Goal: Task Accomplishment & Management: Manage account settings

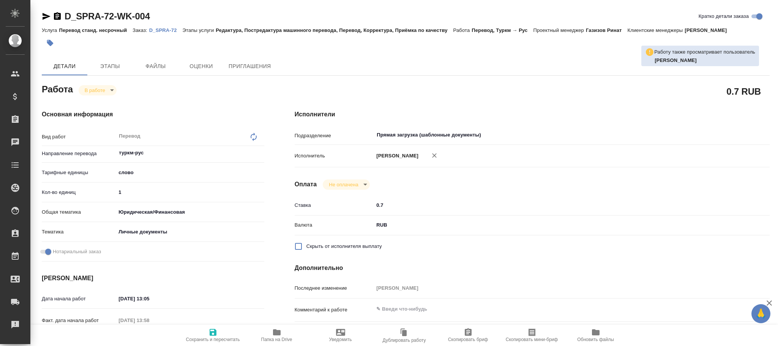
type textarea "x"
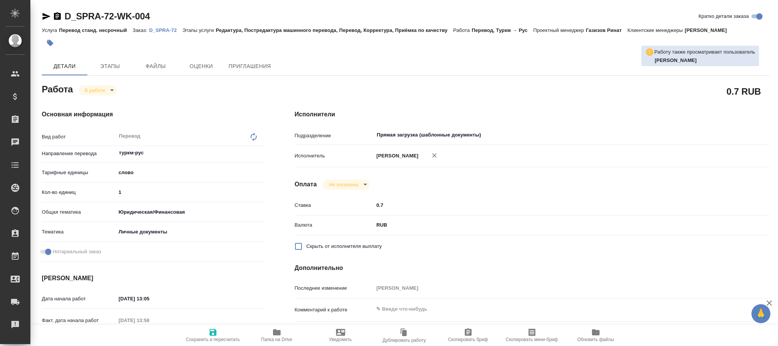
type textarea "x"
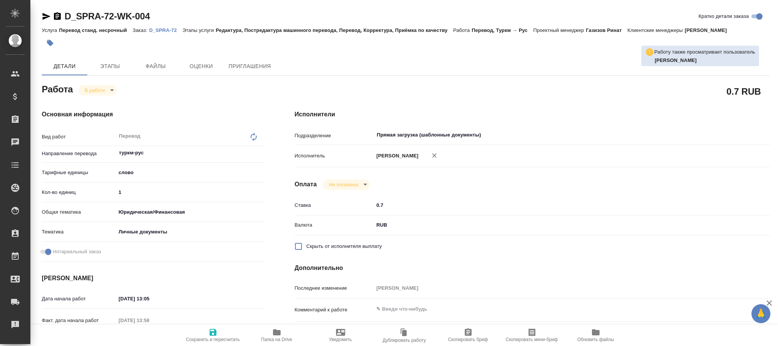
type textarea "x"
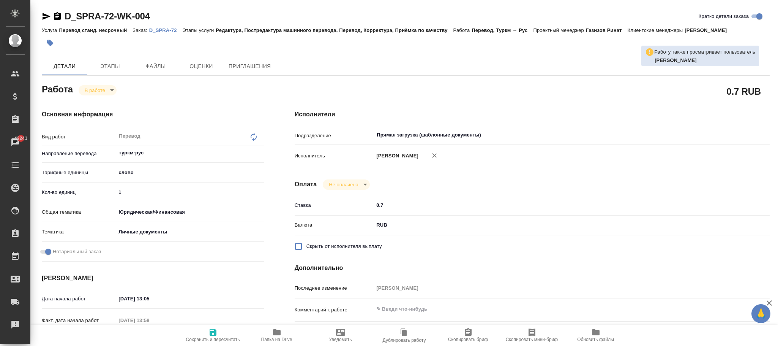
drag, startPoint x: 210, startPoint y: 329, endPoint x: 252, endPoint y: 313, distance: 44.5
click at [210, 329] on icon "button" at bounding box center [213, 331] width 9 height 9
type textarea "x"
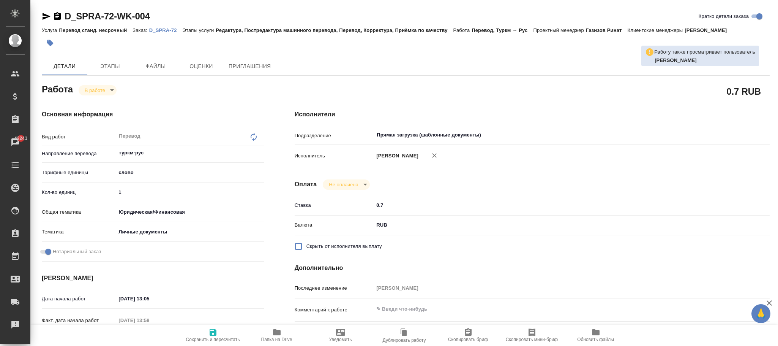
type textarea "x"
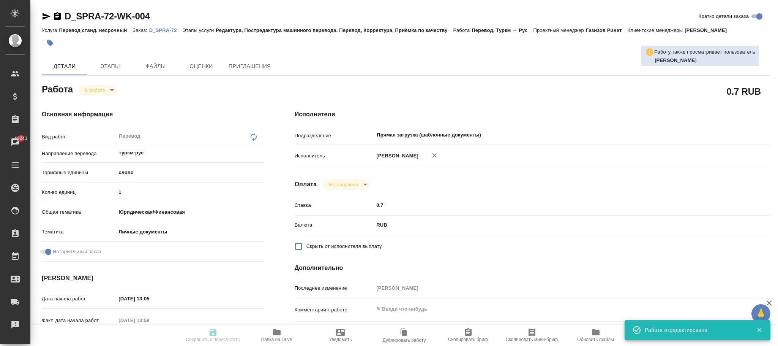
type input "inProgress"
type textarea "Перевод"
type textarea "x"
type input "туркм-рус"
type input "5a8b1489cc6b4906c91bfd90"
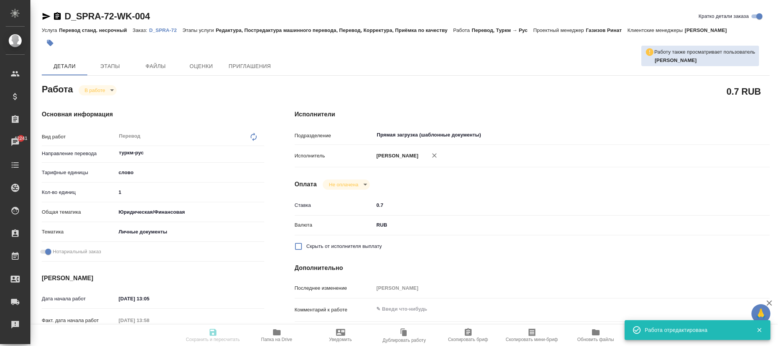
type input "1"
type input "yr-fn"
type input "5a8b8b956a9677013d343cfe"
checkbox input "true"
type input "11.09.2025 13:05"
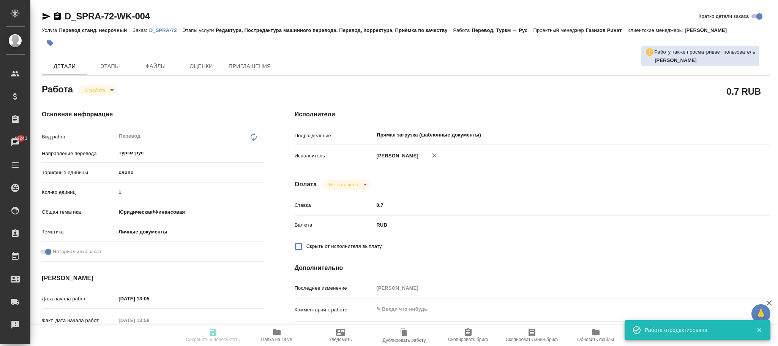
type input "11.09.2025 13:58"
type input "15.09.2025 09:00"
type input "15.09.2025 11:00"
type input "Прямая загрузка (шаблонные документы)"
type input "notPayed"
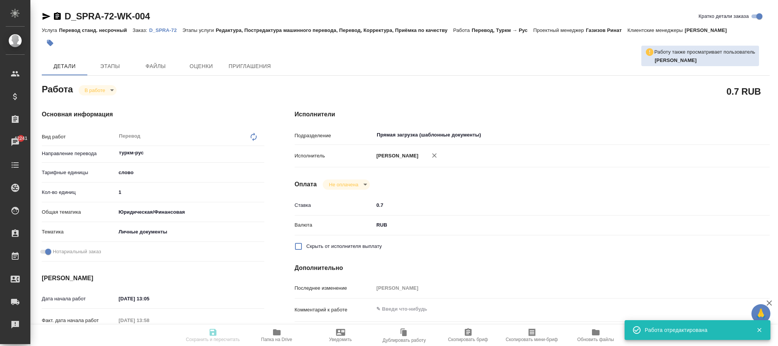
type input "0.7"
type input "RUB"
type input "Попова Галина"
type textarea "x"
type textarea "/Clients/Супрун Анна/Orders/D_SPRA-72/Translated/D_SPRA-72-WK-004"
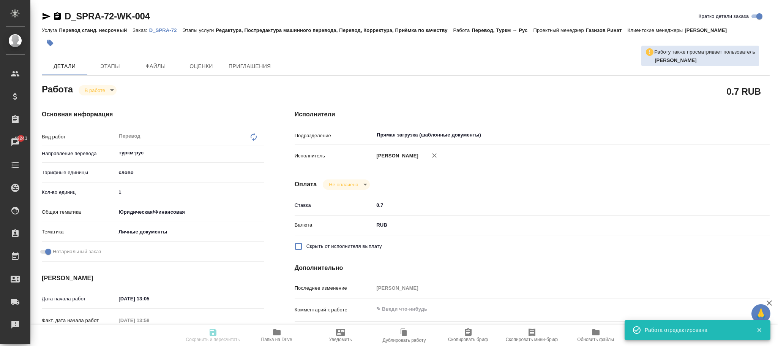
type textarea "x"
type input "D_SPRA-72"
type input "Перевод станд. несрочный"
type input "Редактура, Постредактура машинного перевода, Перевод, Корректура, Приёмка по ка…"
type input "Давыдова Елена"
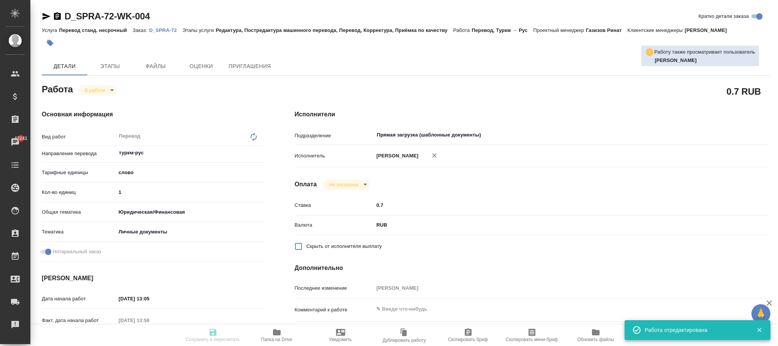
type input "/Clients/Супрун Анна/Orders/D_SPRA-72"
type input "https://drive.awatera.com/s/2RAgY5aq2BpKspX"
type textarea "x"
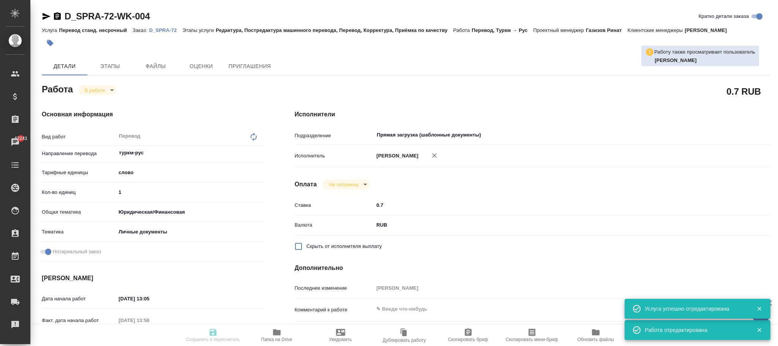
type textarea "x"
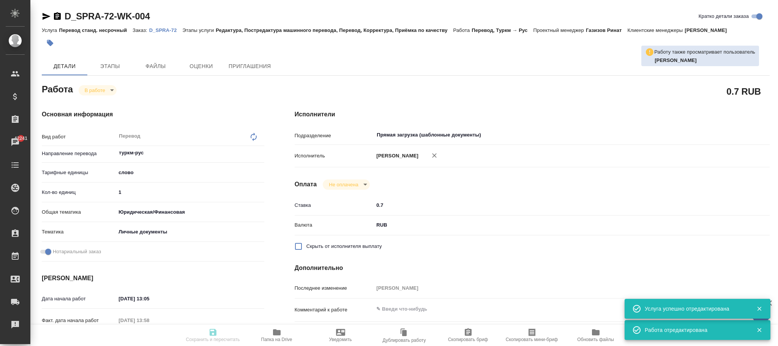
type textarea "x"
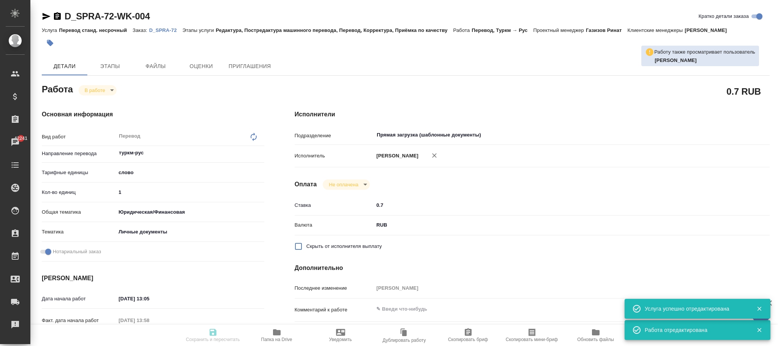
type textarea "x"
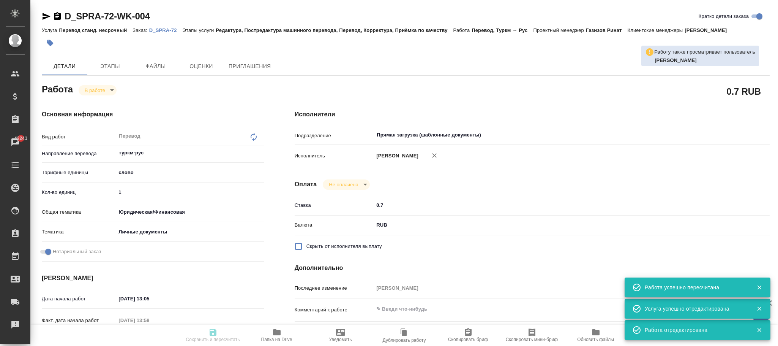
type input "inProgress"
type textarea "Перевод"
type textarea "x"
type input "туркм-рус"
type input "5a8b1489cc6b4906c91bfd90"
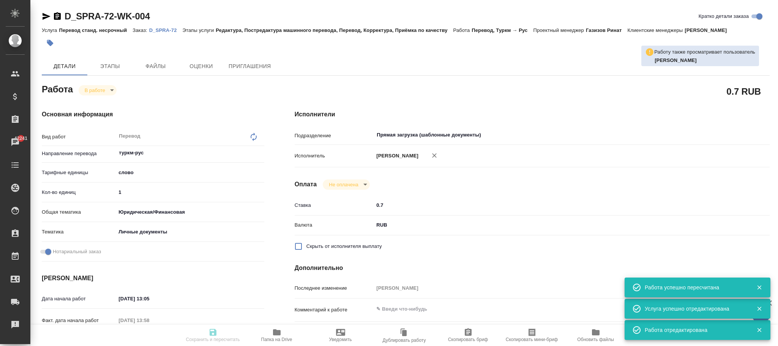
type input "1"
type input "yr-fn"
type input "5a8b8b956a9677013d343cfe"
checkbox input "true"
type input "[DATE] 13:05"
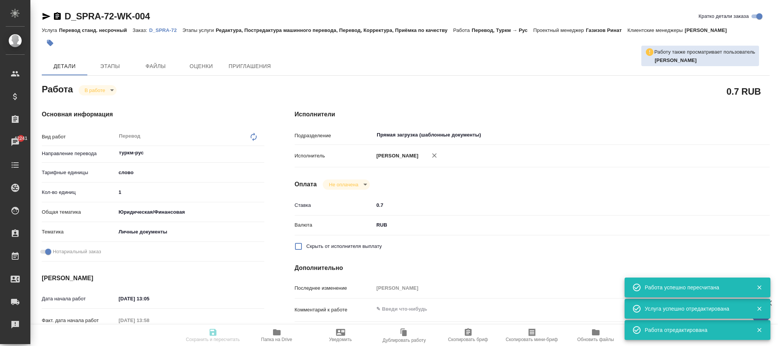
type input "11.09.2025 13:58"
type input "15.09.2025 09:00"
type input "15.09.2025 11:00"
type input "Прямая загрузка (шаблонные документы)"
type input "notPayed"
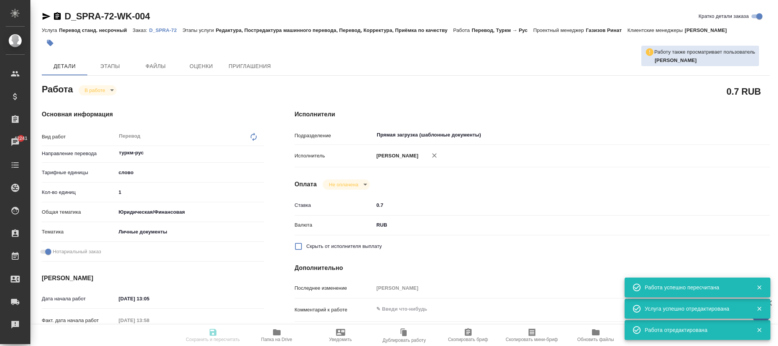
type input "0.7"
type input "RUB"
type input "Попова Галина"
type textarea "x"
type textarea "/Clients/Супрун Анна/Orders/D_SPRA-72/Translated/D_SPRA-72-WK-004"
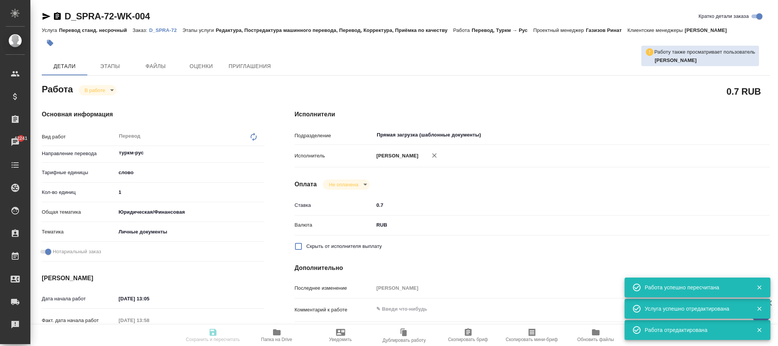
type textarea "x"
type input "D_SPRA-72"
type input "Перевод станд. несрочный"
type input "Редактура, Постредактура машинного перевода, Перевод, Корректура, Приёмка по ка…"
type input "Давыдова Елена"
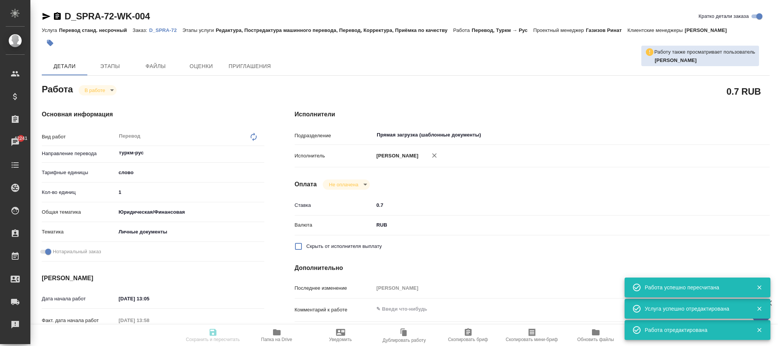
type input "/Clients/Супрун Анна/Orders/D_SPRA-72"
type input "https://drive.awatera.com/s/2RAgY5aq2BpKspX"
type textarea "x"
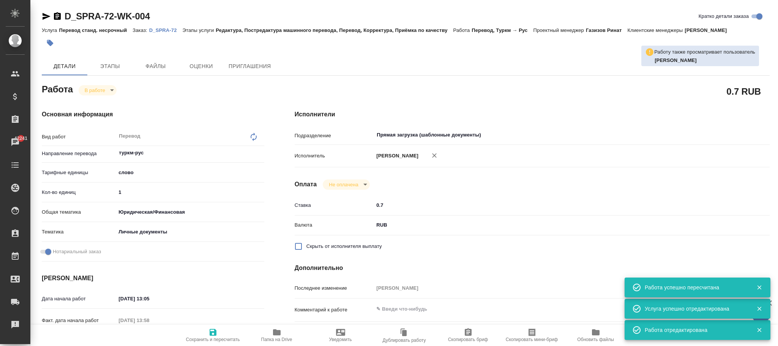
type textarea "x"
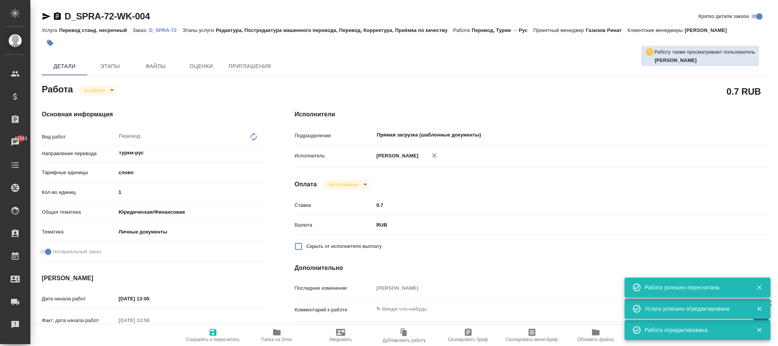
type textarea "x"
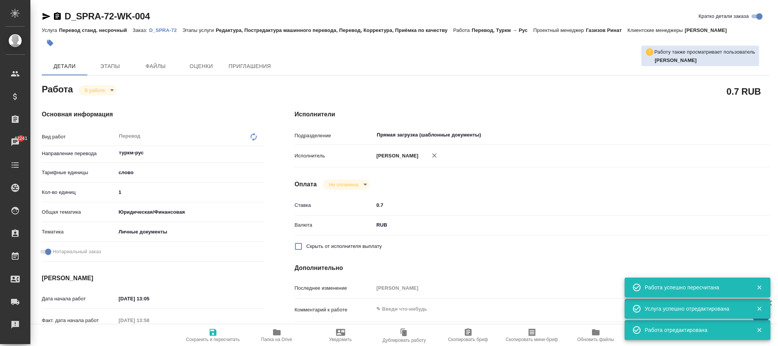
type textarea "x"
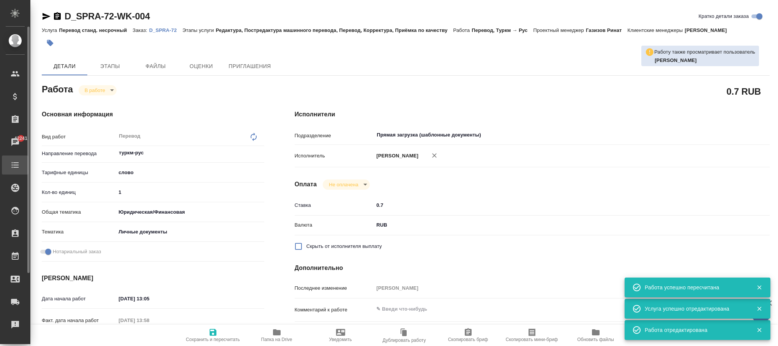
type textarea "x"
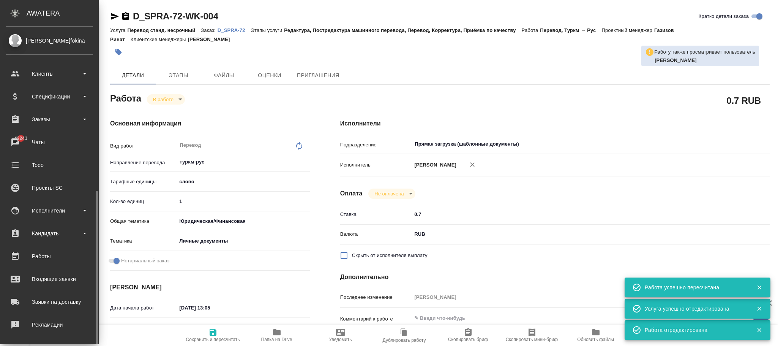
scroll to position [92, 0]
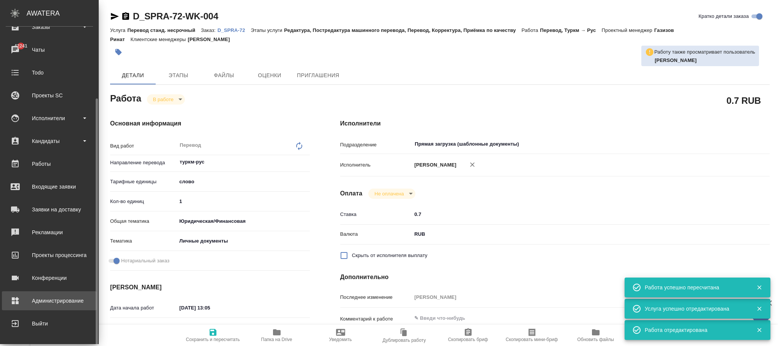
click at [51, 301] on div "Администрирование" at bounding box center [49, 300] width 87 height 11
type textarea "x"
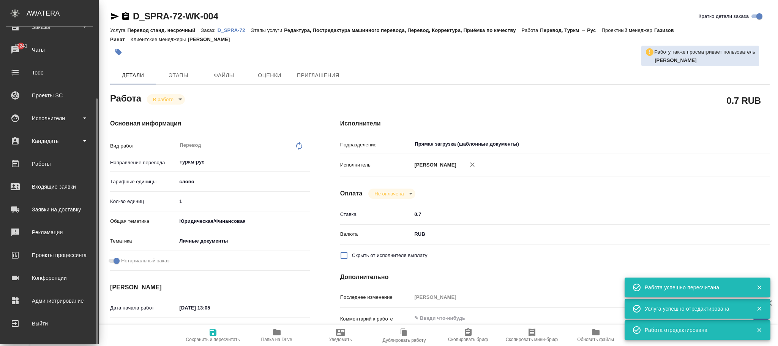
type textarea "x"
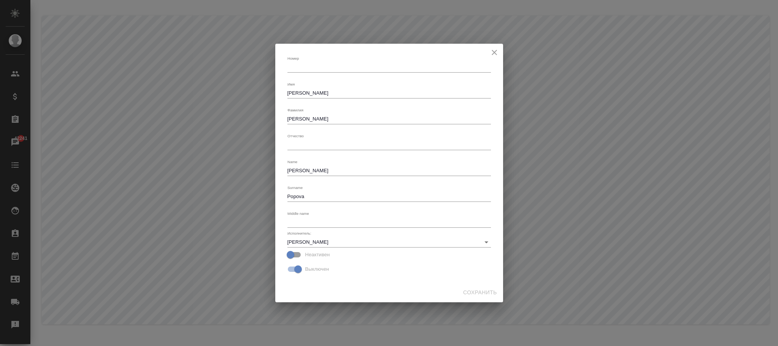
type textarea "[PERSON_NAME]"
type textarea "Popova"
type input "[PERSON_NAME]"
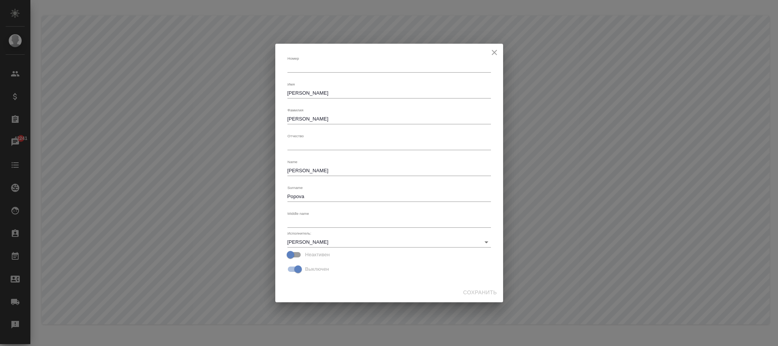
checkbox input "true"
click at [299, 252] on input "Неактивен" at bounding box center [290, 254] width 43 height 14
checkbox input "true"
click at [476, 242] on icon "Очистить" at bounding box center [477, 242] width 8 height 8
click at [481, 291] on span "Сохранить" at bounding box center [480, 292] width 34 height 9
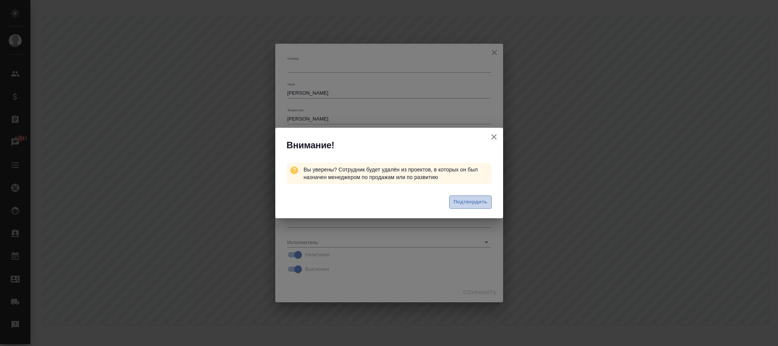
click at [471, 201] on span "Подтвердить" at bounding box center [471, 202] width 34 height 9
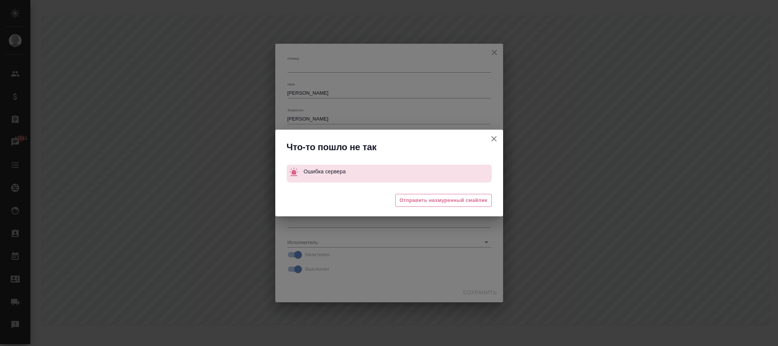
click at [496, 139] on icon "button" at bounding box center [494, 138] width 9 height 9
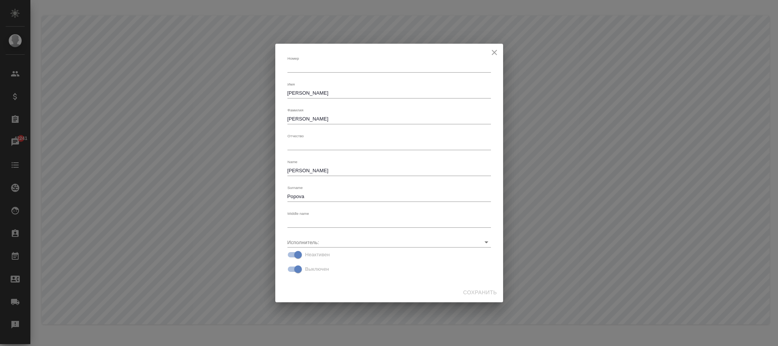
click at [292, 252] on input "Неактивен" at bounding box center [298, 254] width 43 height 14
checkbox input "false"
click at [485, 292] on div "Сохранить" at bounding box center [389, 292] width 228 height 20
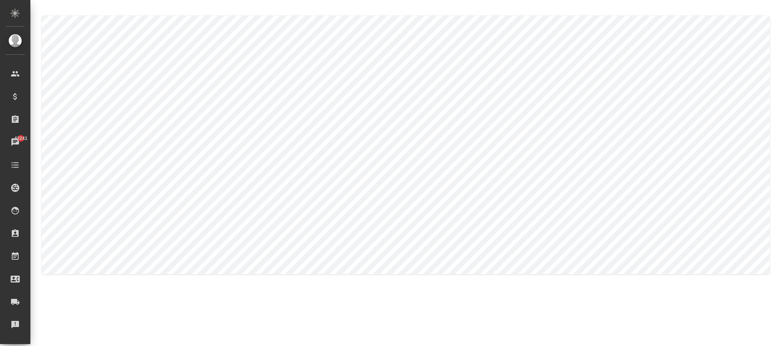
type input "[PERSON_NAME]"
checkbox input "true"
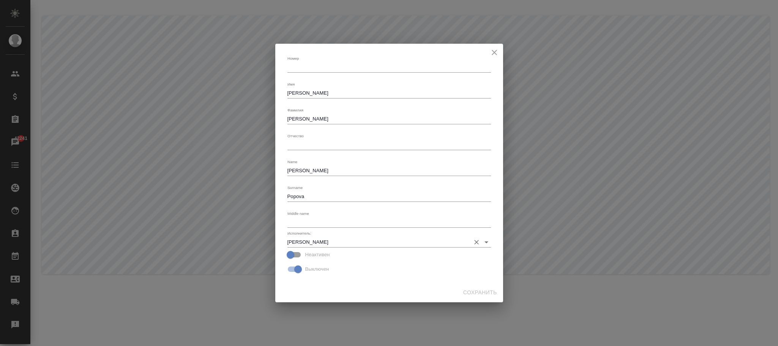
click at [474, 243] on icon "Очистить" at bounding box center [477, 242] width 8 height 8
click at [479, 292] on span "Сохранить" at bounding box center [480, 292] width 34 height 9
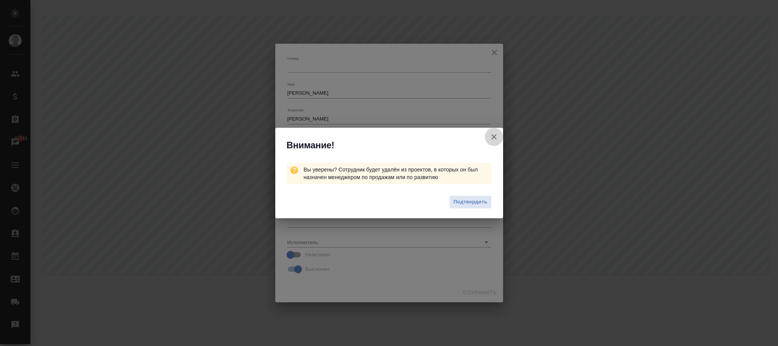
click at [495, 137] on icon "button" at bounding box center [494, 136] width 9 height 9
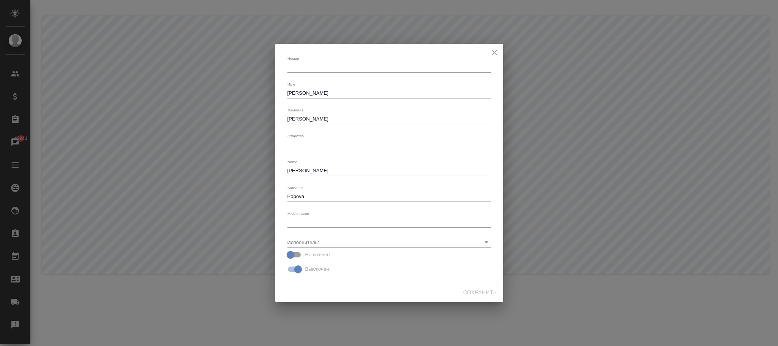
click at [496, 47] on button "close" at bounding box center [494, 52] width 11 height 11
checkbox input "false"
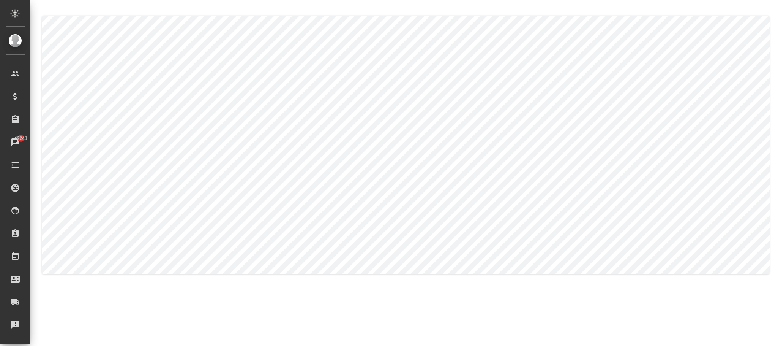
type input "[PERSON_NAME]"
checkbox input "true"
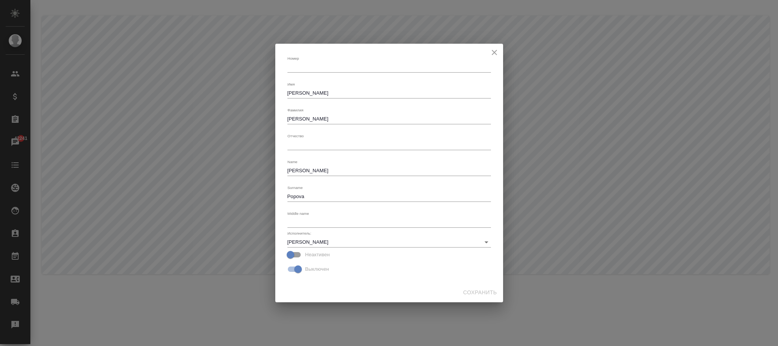
click at [296, 254] on input "Неактивен" at bounding box center [290, 254] width 43 height 14
checkbox input "true"
click at [468, 290] on span "Сохранить" at bounding box center [480, 292] width 34 height 9
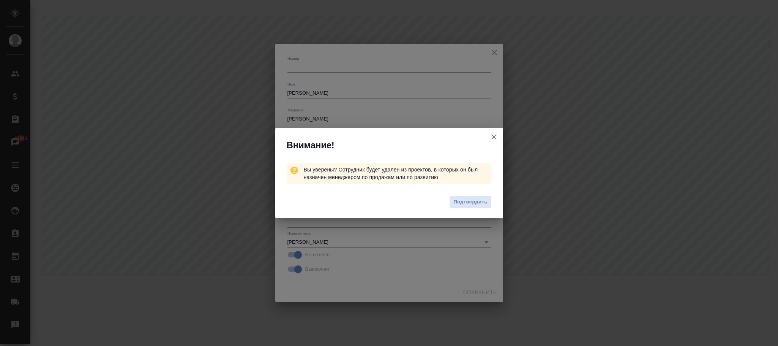
drag, startPoint x: 495, startPoint y: 138, endPoint x: 506, endPoint y: 123, distance: 18.7
click at [496, 136] on icon "button" at bounding box center [494, 136] width 9 height 9
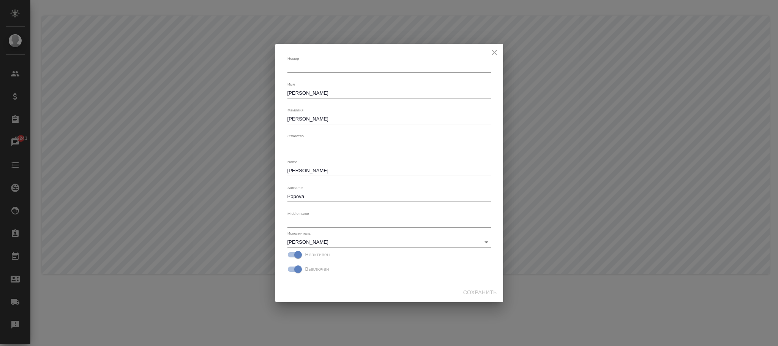
click at [490, 52] on icon "close" at bounding box center [494, 52] width 9 height 9
checkbox input "false"
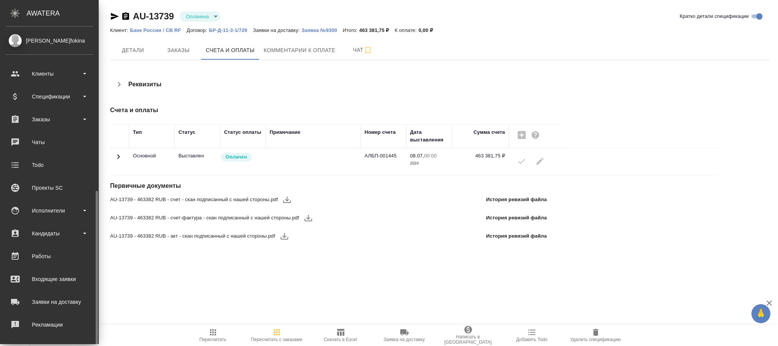
scroll to position [92, 0]
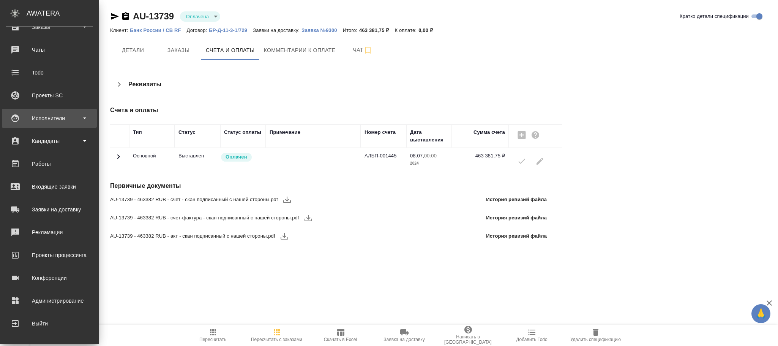
click at [58, 119] on div "Исполнители" at bounding box center [49, 117] width 87 height 11
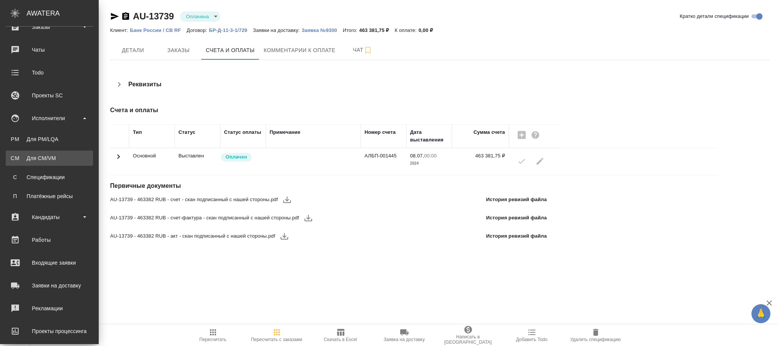
click at [52, 158] on div "Для CM/VM" at bounding box center [49, 158] width 80 height 8
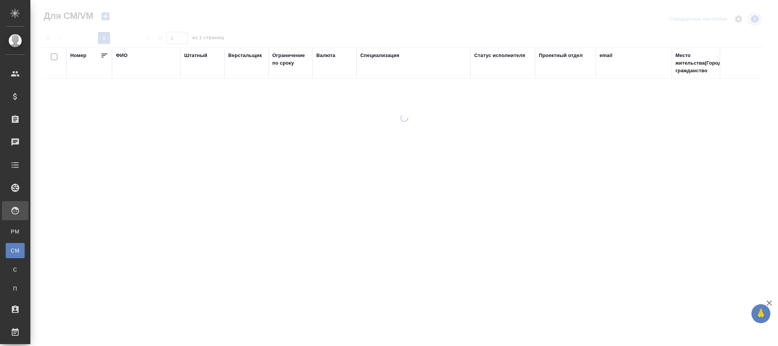
click at [123, 54] on div "ФИО" at bounding box center [122, 56] width 12 height 8
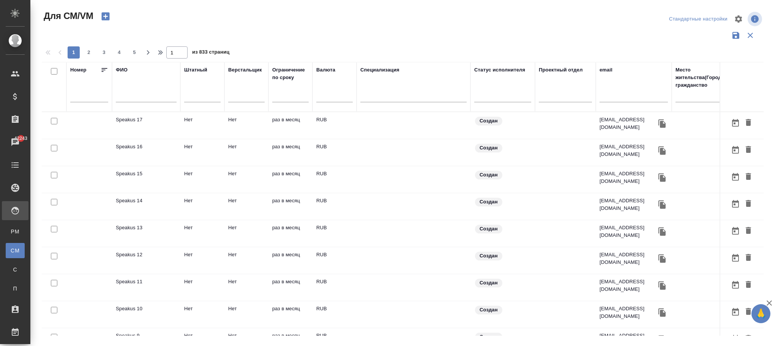
click at [140, 100] on input "text" at bounding box center [146, 97] width 61 height 9
type input "попова галина"
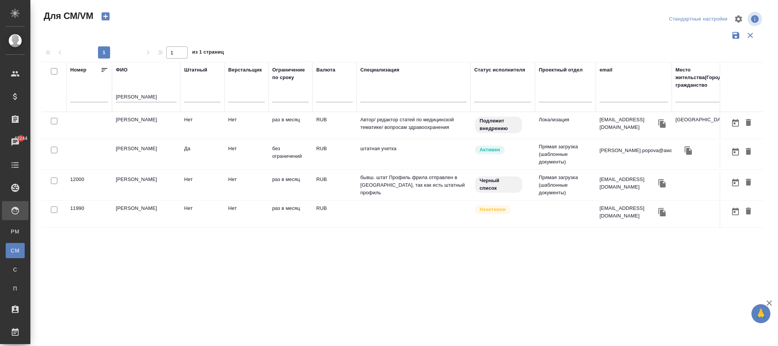
click at [371, 212] on td at bounding box center [414, 214] width 114 height 27
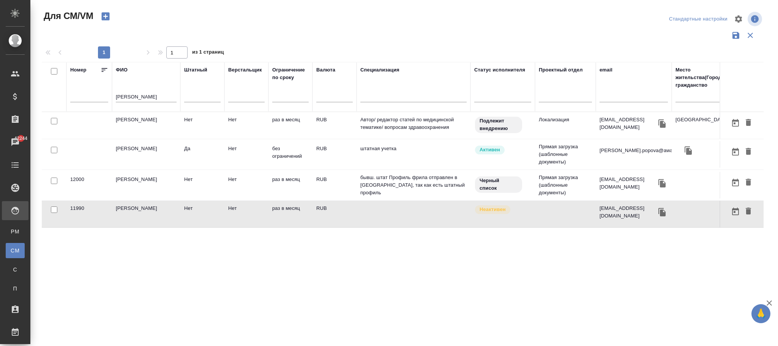
click at [354, 155] on td "RUB" at bounding box center [335, 154] width 44 height 27
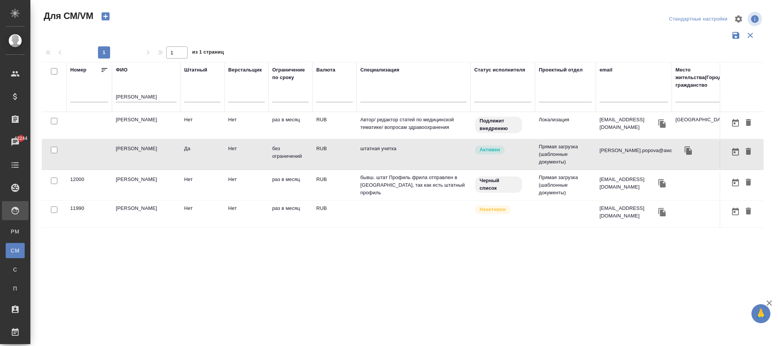
click at [354, 155] on td "RUB" at bounding box center [335, 154] width 44 height 27
click at [212, 177] on td "Нет" at bounding box center [202, 185] width 44 height 27
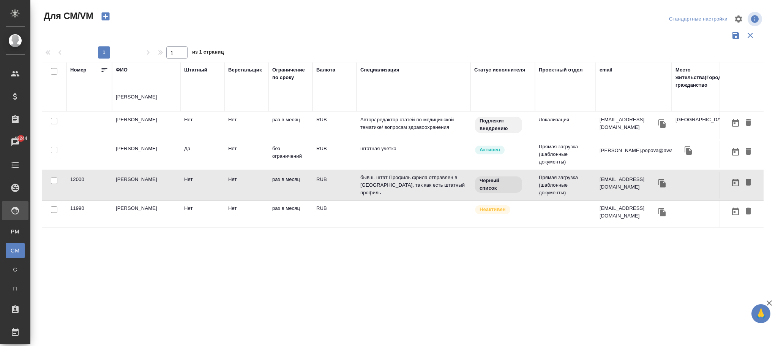
click at [212, 177] on td "Нет" at bounding box center [202, 185] width 44 height 27
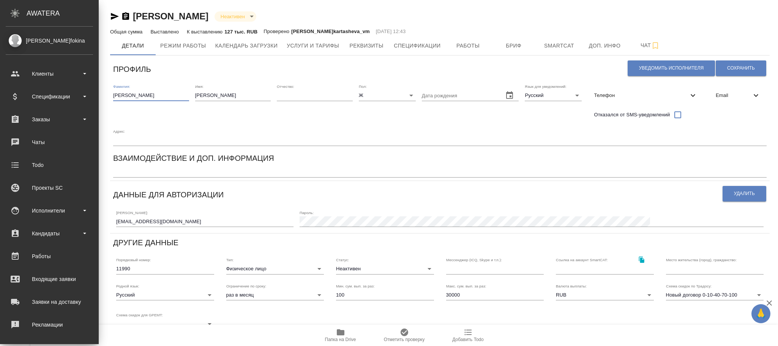
drag, startPoint x: 78, startPoint y: 93, endPoint x: 0, endPoint y: 90, distance: 77.9
click at [0, 90] on div ".cls-1 fill:#fff; AWATERA Фокина Наталья n.fokina Клиенты Спецификации Заказы Ч…" at bounding box center [389, 173] width 778 height 346
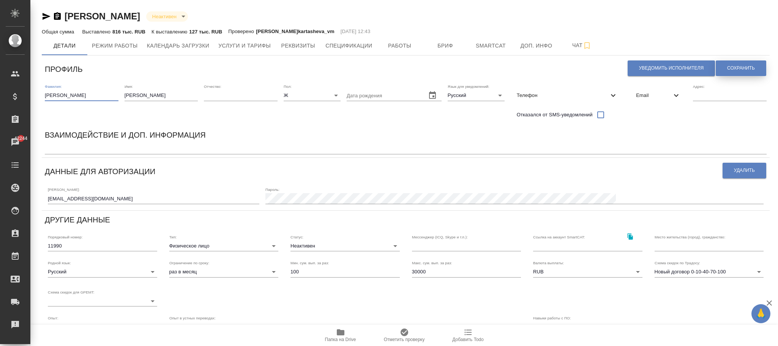
type input "ПОПОВА"
click at [731, 65] on span "Сохранить" at bounding box center [741, 68] width 28 height 6
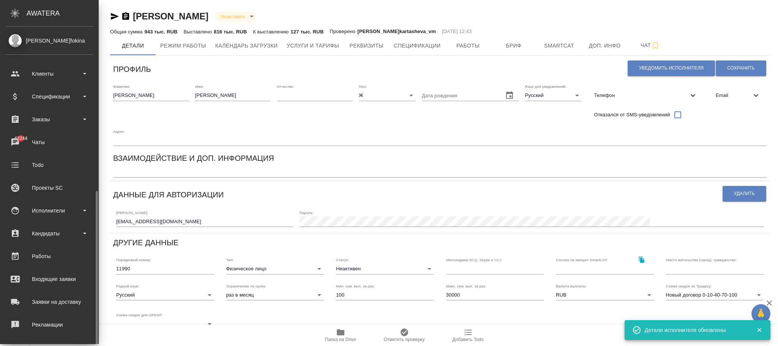
scroll to position [92, 0]
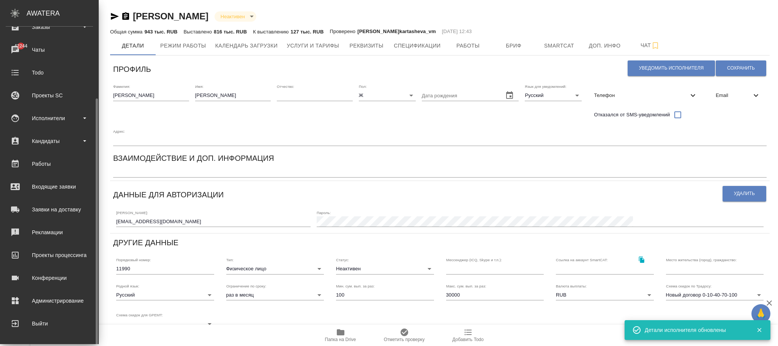
click at [54, 299] on div "Администрирование" at bounding box center [49, 300] width 87 height 11
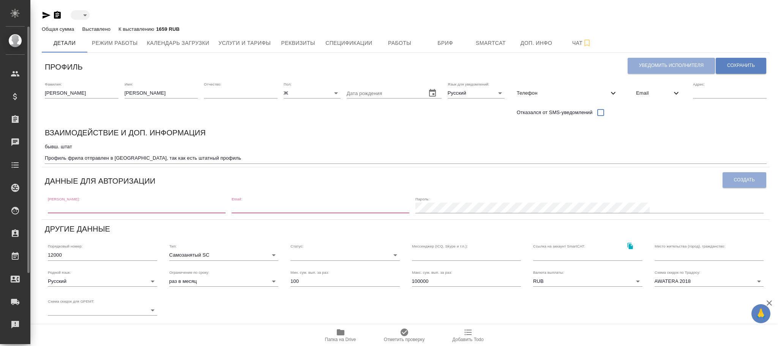
drag, startPoint x: 80, startPoint y: 95, endPoint x: 0, endPoint y: 90, distance: 80.3
click at [0, 90] on div ".cls-1 fill:#fff; AWATERA Фокина Наталья n.fokina Клиенты Спецификации Заказы Ч…" at bounding box center [389, 173] width 778 height 346
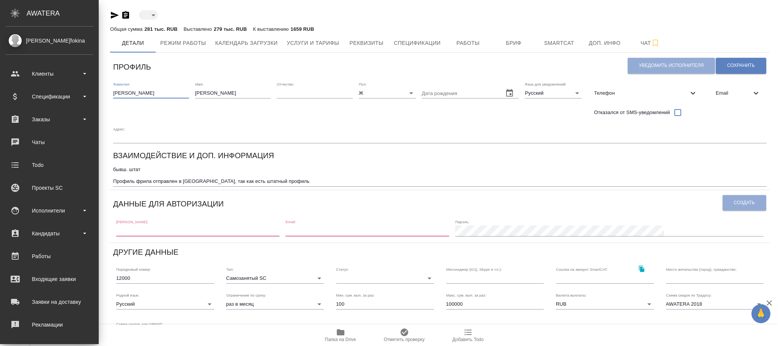
type input "ПОПОВА"
type input "blackList"
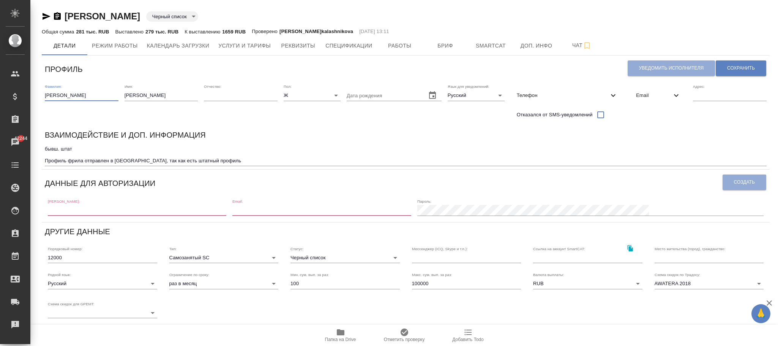
type input "ПОПОВА"
drag, startPoint x: 160, startPoint y: 92, endPoint x: 93, endPoint y: 92, distance: 66.8
click at [94, 92] on div "Фамилия: ПОПОВА Имя: Галина Отчество: Пол: Ж female Дата рождения Язык для увед…" at bounding box center [406, 103] width 728 height 45
type input "ГАЛИНА"
drag, startPoint x: 744, startPoint y: 68, endPoint x: 448, endPoint y: 7, distance: 302.5
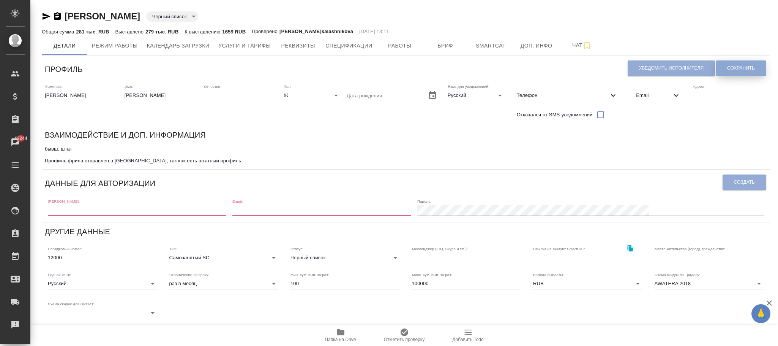
click at [744, 68] on span "Сохранить" at bounding box center [741, 68] width 28 height 6
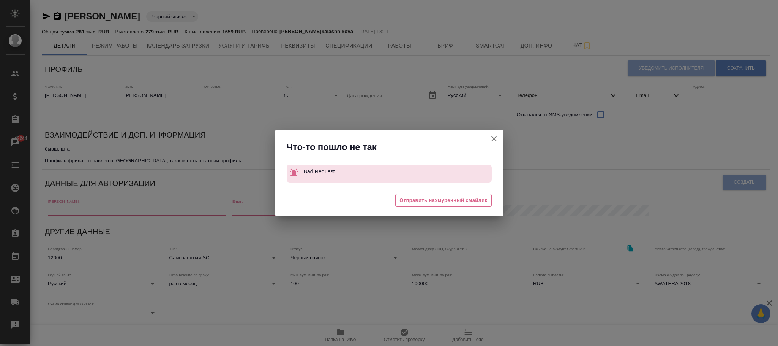
click at [494, 140] on icon "button" at bounding box center [494, 138] width 9 height 9
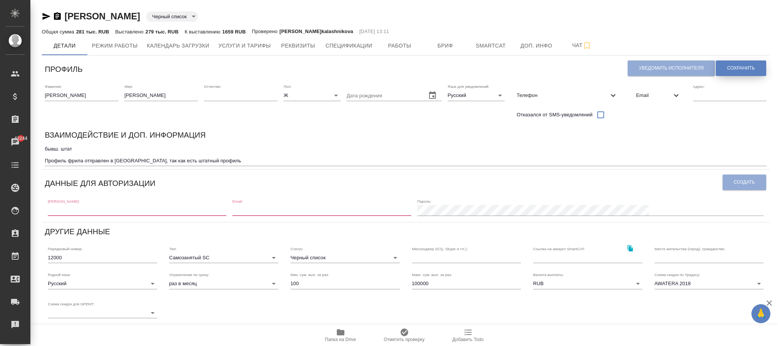
drag, startPoint x: 727, startPoint y: 68, endPoint x: 389, endPoint y: 103, distance: 340.1
click at [727, 68] on span "Сохранить" at bounding box center [741, 68] width 28 height 6
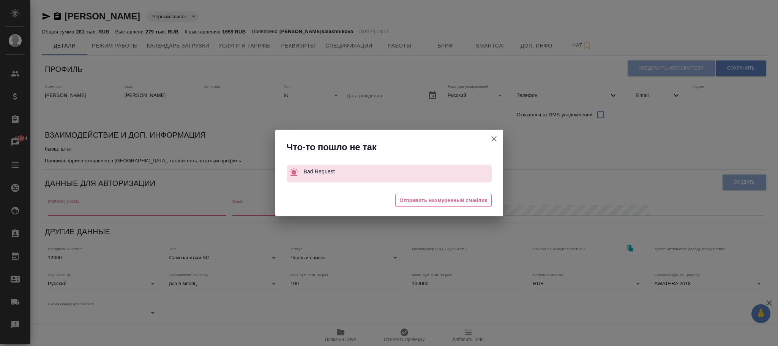
click at [495, 138] on icon "button" at bounding box center [494, 138] width 9 height 9
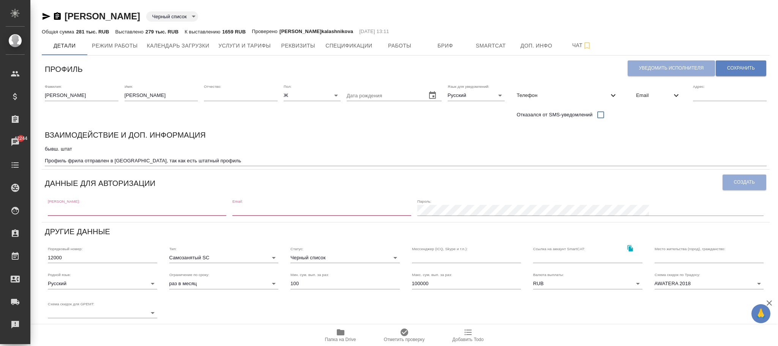
click at [121, 211] on input "text" at bounding box center [137, 210] width 179 height 11
type input "-"
click at [730, 66] on span "Сохранить" at bounding box center [741, 68] width 28 height 6
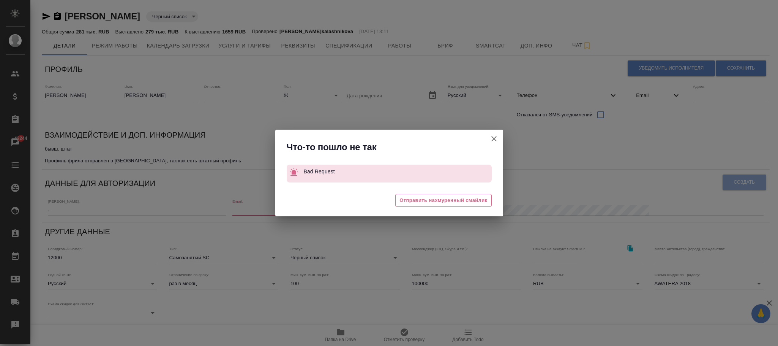
click at [492, 136] on icon "button" at bounding box center [494, 138] width 9 height 9
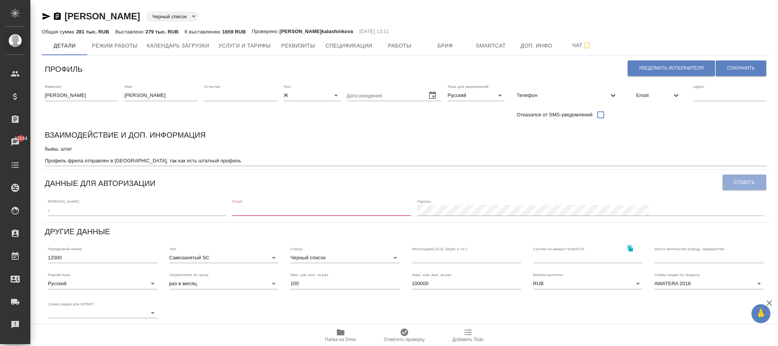
click at [356, 205] on input "email" at bounding box center [321, 210] width 179 height 11
type input "-"
click at [605, 193] on div "Профиль Уведомить исполнителя Сохранить Фамилия: ПОПОВА Имя: ГАЛИНА Отчество: П…" at bounding box center [406, 254] width 728 height 393
drag, startPoint x: 379, startPoint y: 206, endPoint x: 306, endPoint y: 205, distance: 72.9
click at [272, 208] on div "Логин: - Email: - Пароль:" at bounding box center [406, 207] width 722 height 24
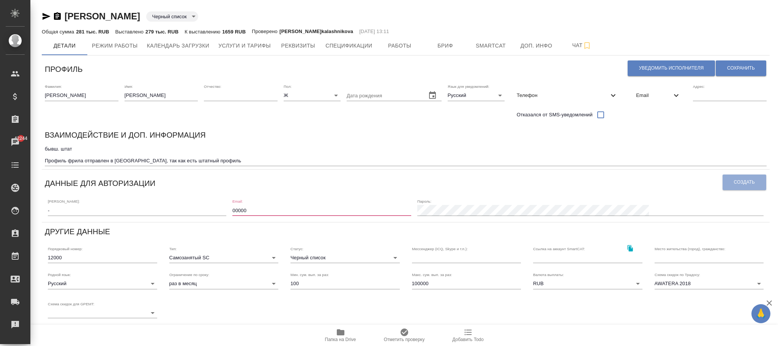
type input "00000"
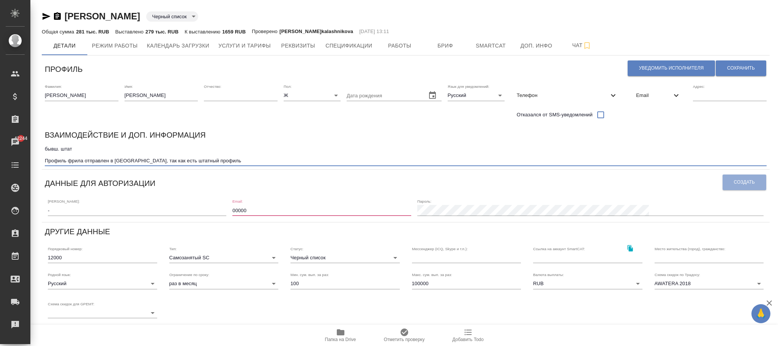
click at [440, 146] on textarea "бывш. штат Профиль фрила отправлен в ЧС, так как есть штатный профиль" at bounding box center [406, 154] width 722 height 17
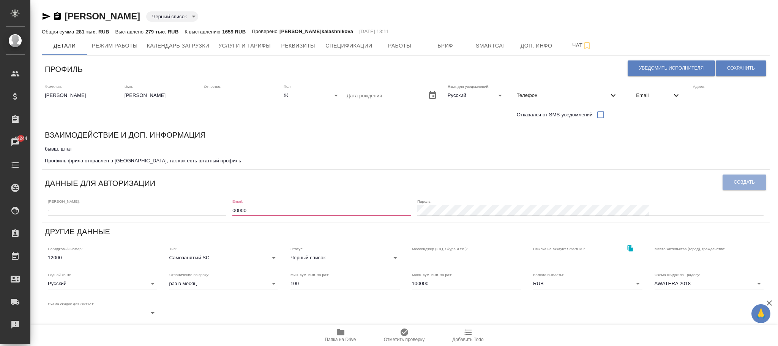
drag, startPoint x: 317, startPoint y: 207, endPoint x: 211, endPoint y: 202, distance: 105.7
click at [211, 202] on div "Логин: - Email: 00000 Пароль:" at bounding box center [406, 207] width 722 height 24
type input "1"
type input "-"
click at [364, 123] on div "Фамилия: ПОПОВА Имя: ГАЛИНА Отчество: Пол: Ж female Дата рождения Язык для увед…" at bounding box center [406, 103] width 728 height 45
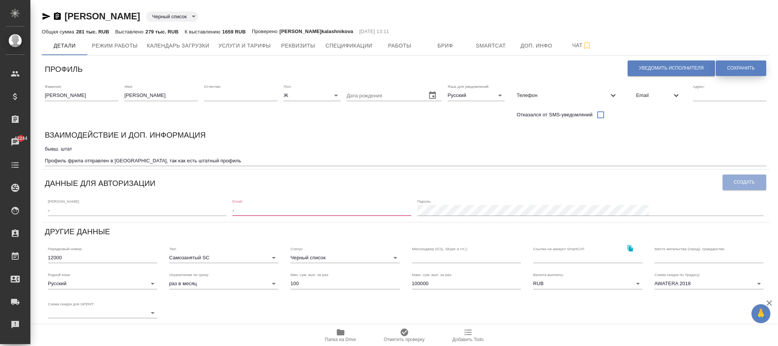
click at [733, 67] on span "Сохранить" at bounding box center [741, 68] width 28 height 6
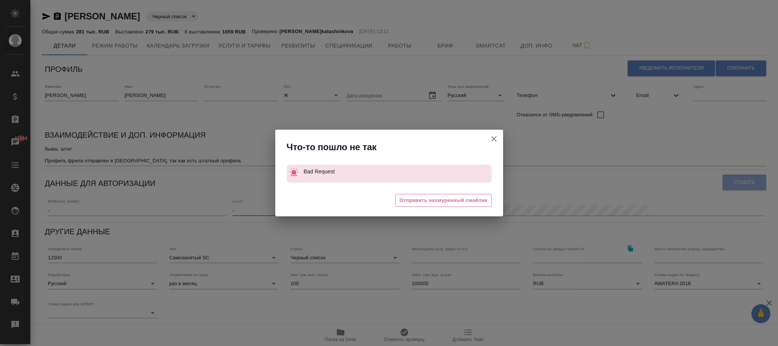
click at [497, 136] on icon "button" at bounding box center [494, 138] width 9 height 9
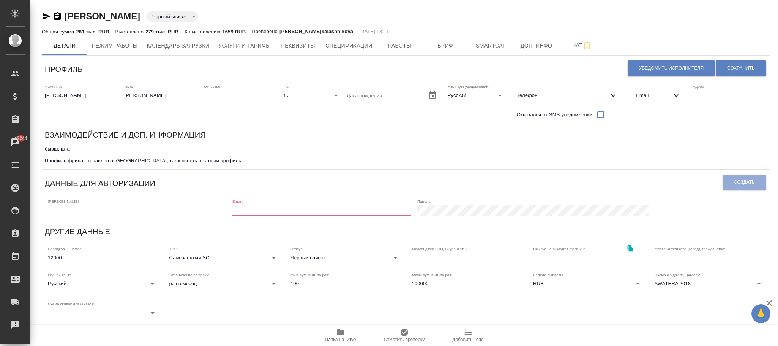
drag, startPoint x: 316, startPoint y: 212, endPoint x: 229, endPoint y: 212, distance: 86.6
click at [229, 212] on div "Логин: - Email: - Пароль:" at bounding box center [406, 207] width 722 height 24
type input "в"
click at [375, 138] on div "Взаимодействие и доп. информация" at bounding box center [406, 136] width 722 height 15
click at [672, 93] on icon at bounding box center [676, 95] width 9 height 9
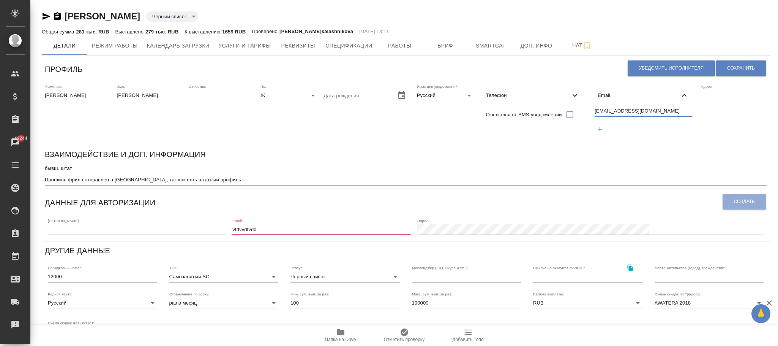
drag, startPoint x: 641, startPoint y: 111, endPoint x: 514, endPoint y: 113, distance: 126.5
click at [514, 113] on div "Фамилия: ПОПОВА Имя: ГАЛИНА Отчество: Пол: Ж female Дата рождения Язык для увед…" at bounding box center [406, 113] width 728 height 64
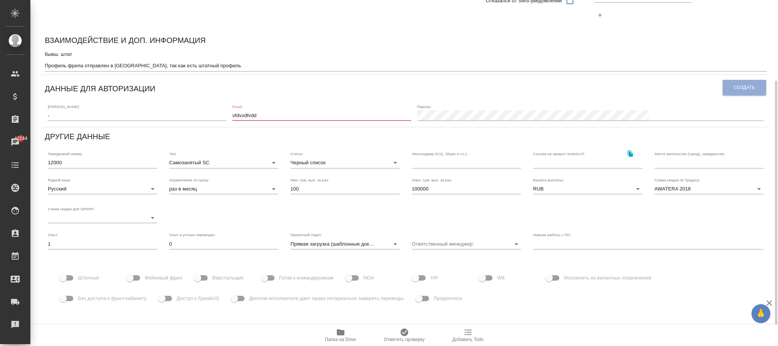
drag, startPoint x: 322, startPoint y: 114, endPoint x: 209, endPoint y: 114, distance: 113.6
click at [209, 114] on div "Логин: - Email: vfdvvdfvdd Пароль:" at bounding box center [406, 112] width 722 height 24
paste input "gal_evg26@mail.ru"
type input "gal_evg26@mail.ru"
drag, startPoint x: 80, startPoint y: 119, endPoint x: 21, endPoint y: 114, distance: 59.8
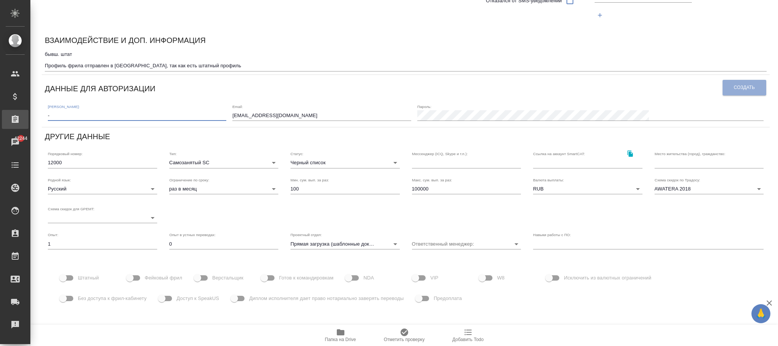
click at [7, 119] on div ".cls-1 fill:#fff; AWATERA Фокина Наталья n.fokina Клиенты Спецификации Заказы 4…" at bounding box center [389, 173] width 778 height 346
paste input "[EMAIL_ADDRESS][DOMAIN_NAME]"
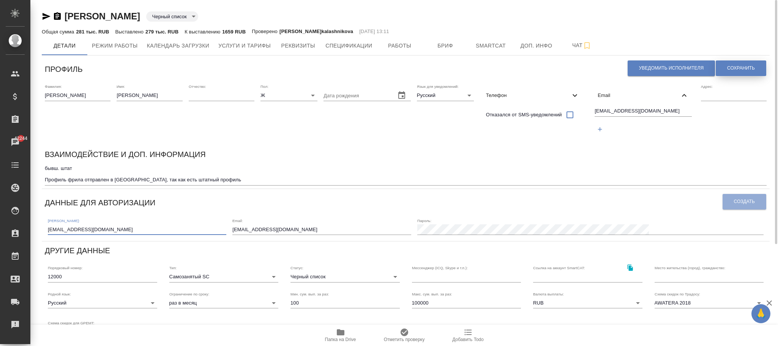
type input "[EMAIL_ADDRESS][DOMAIN_NAME]"
click at [742, 68] on span "Сохранить" at bounding box center [741, 68] width 28 height 6
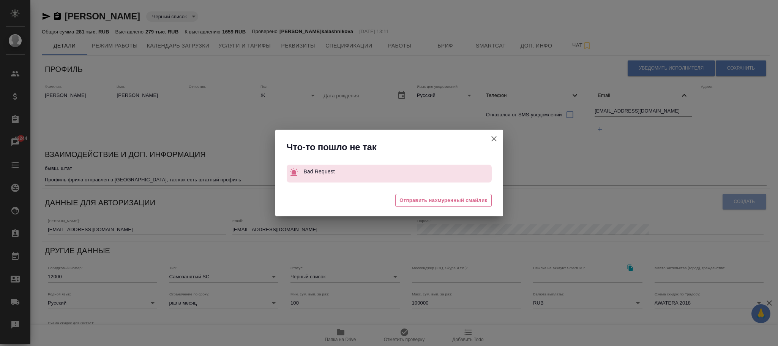
click at [495, 136] on icon "button" at bounding box center [494, 138] width 9 height 9
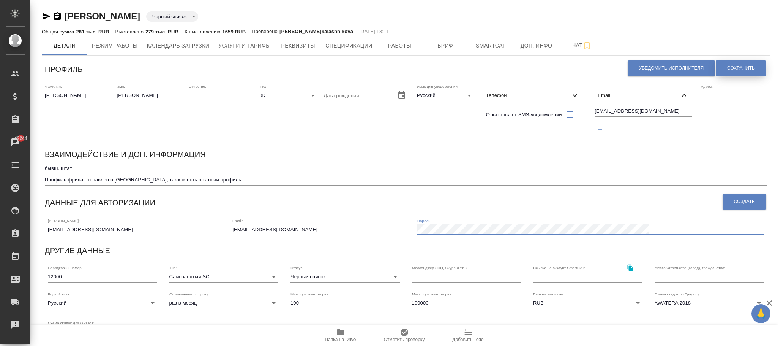
click at [734, 69] on span "Сохранить" at bounding box center [741, 68] width 28 height 6
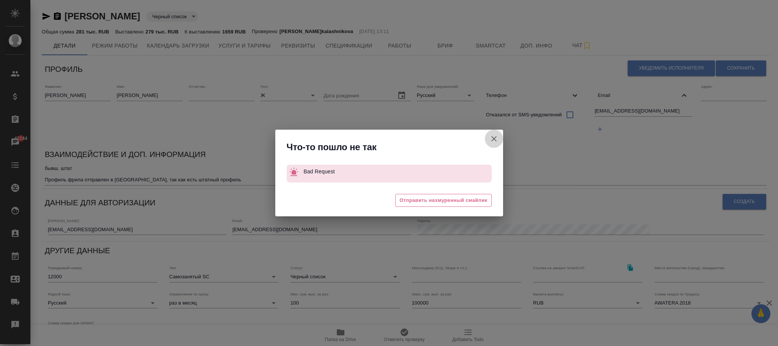
click at [491, 138] on icon "button" at bounding box center [494, 138] width 9 height 9
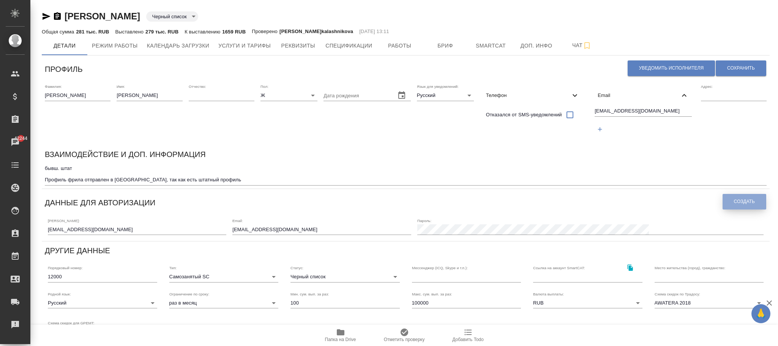
click at [734, 199] on span "Создать" at bounding box center [744, 201] width 21 height 6
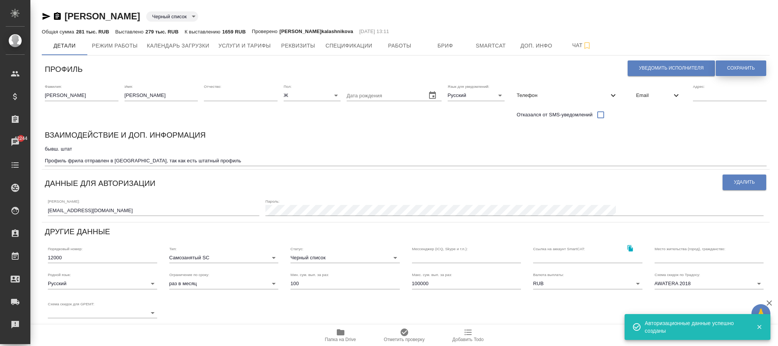
click at [738, 65] on span "Сохранить" at bounding box center [741, 68] width 28 height 6
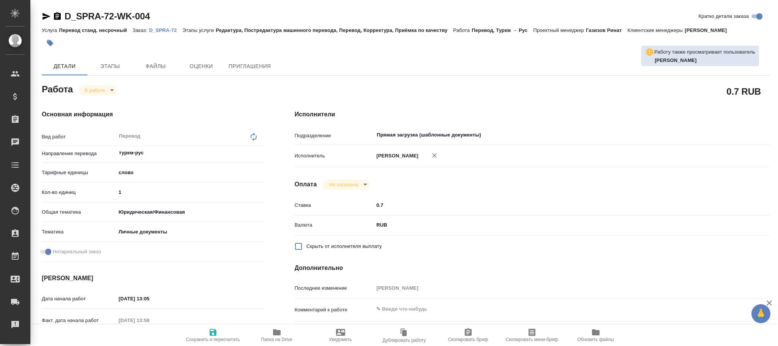
click at [210, 336] on icon "button" at bounding box center [213, 331] width 9 height 9
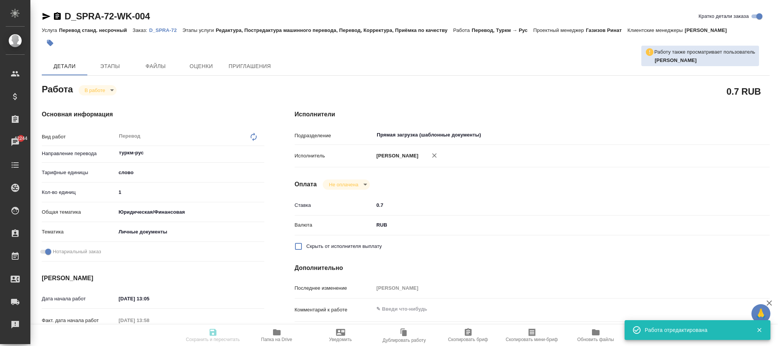
type input "inProgress"
type input "туркм-рус"
type input "5a8b1489cc6b4906c91bfd90"
type input "1"
type input "yr-fn"
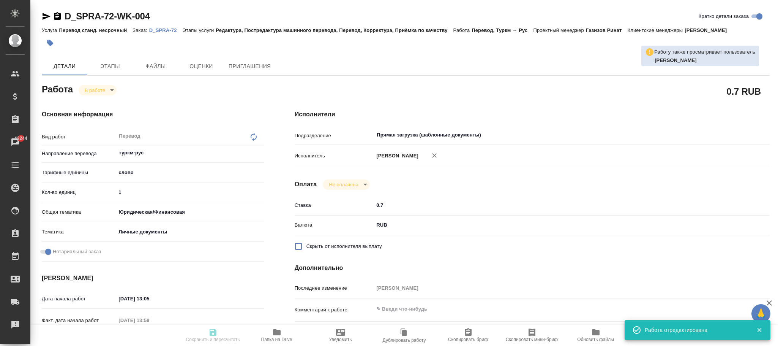
type input "5a8b8b956a9677013d343cfe"
checkbox input "true"
type input "11.09.2025 13:05"
type input "11.09.2025 13:58"
type input "15.09.2025 09:00"
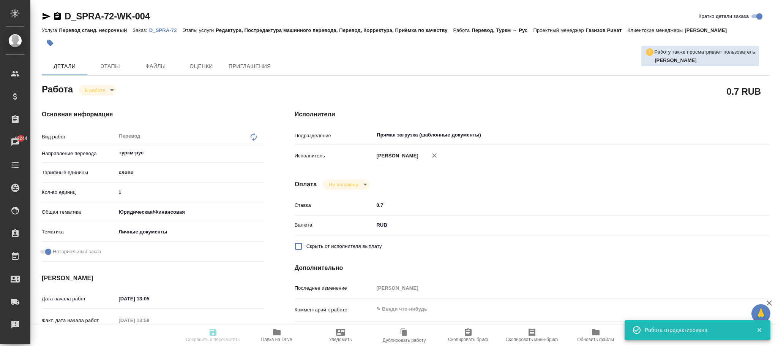
type input "15.09.2025 11:00"
type input "Прямая загрузка (шаблонные документы)"
type input "notPayed"
type input "0.7"
type input "RUB"
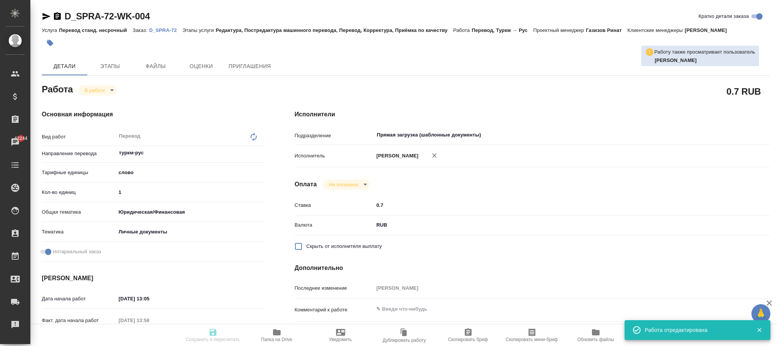
type input "Попова Галина"
type input "D_SPRA-72"
type input "Перевод станд. несрочный"
type input "Редактура, Постредактура машинного перевода, Перевод, Корректура, Приёмка по ка…"
type input "Давыдова Елена"
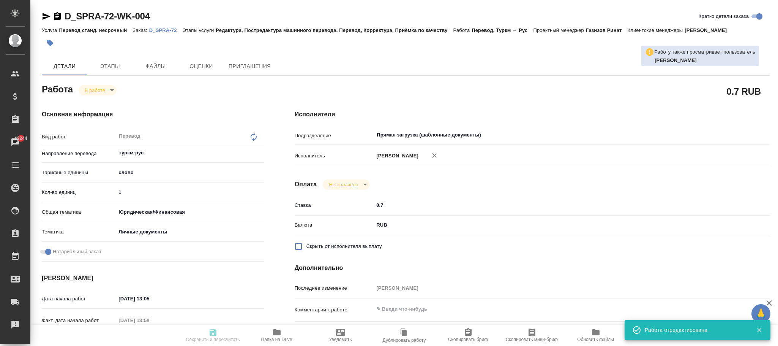
type input "/Clients/Супрун Анна/Orders/D_SPRA-72"
type input "https://drive.awatera.com/s/2RAgY5aq2BpKspX"
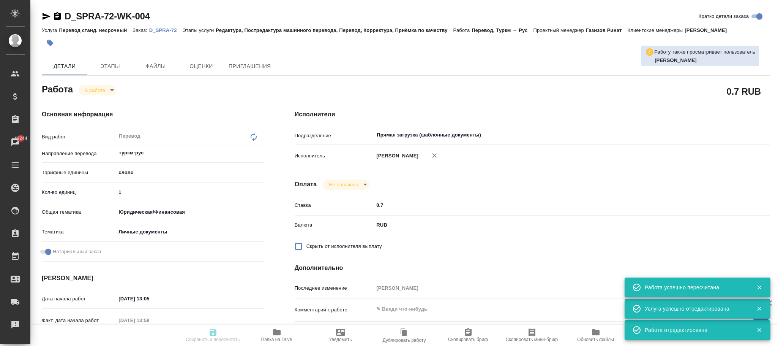
type input "inProgress"
type input "туркм-рус"
type input "5a8b1489cc6b4906c91bfd90"
type input "1"
type input "yr-fn"
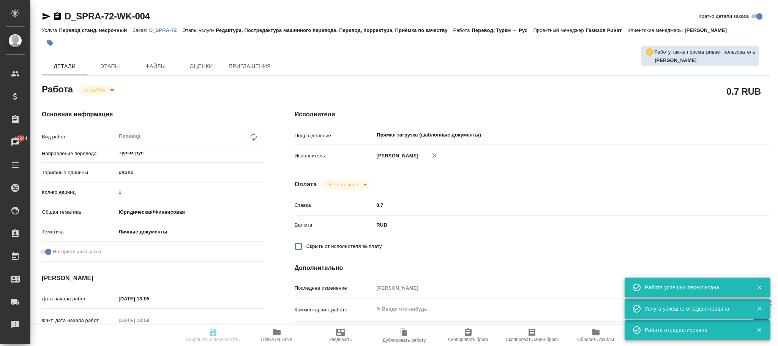
type input "5a8b8b956a9677013d343cfe"
checkbox input "true"
type input "11.09.2025 13:05"
type input "11.09.2025 13:58"
type input "15.09.2025 09:00"
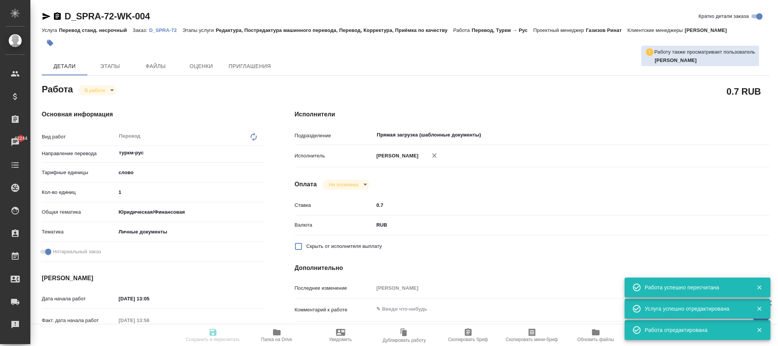
type input "15.09.2025 11:00"
type input "Прямая загрузка (шаблонные документы)"
type input "notPayed"
type input "0.7"
type input "RUB"
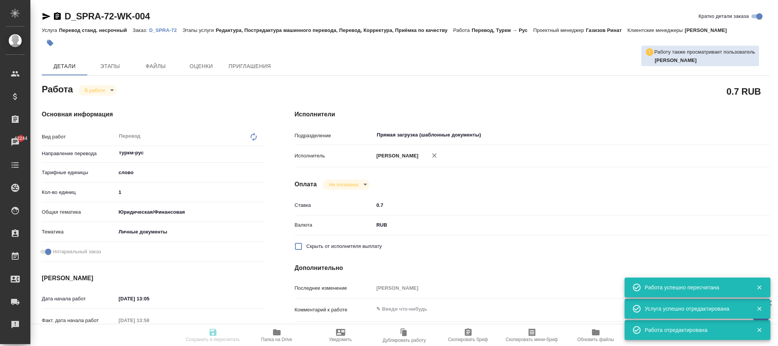
type input "[PERSON_NAME]"
type input "D_SPRA-72"
type input "Перевод станд. несрочный"
type input "Редактура, Постредактура машинного перевода, Перевод, Корректура, Приёмка по ка…"
type input "[PERSON_NAME]"
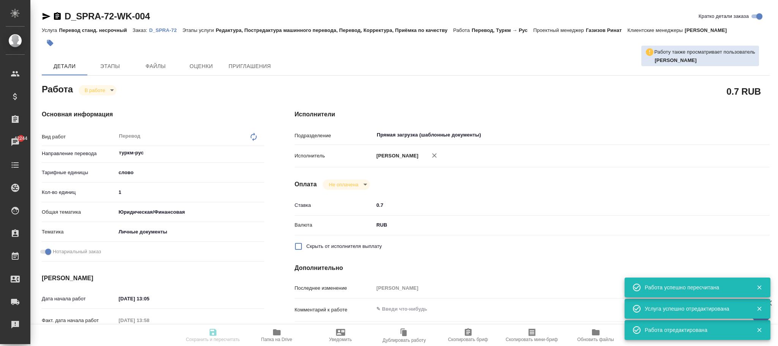
type input "/Clients/Супрун Анна/Orders/D_SPRA-72"
type input "https://drive.awatera.com/s/2RAgY5aq2BpKspX"
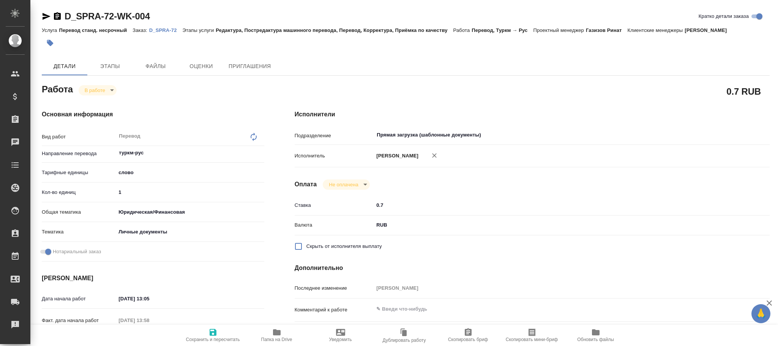
type textarea "x"
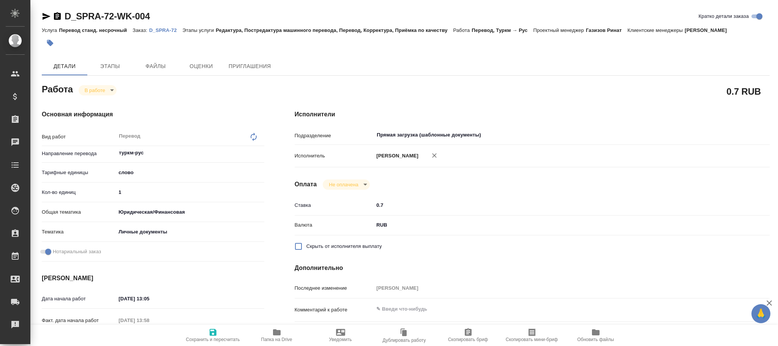
type textarea "x"
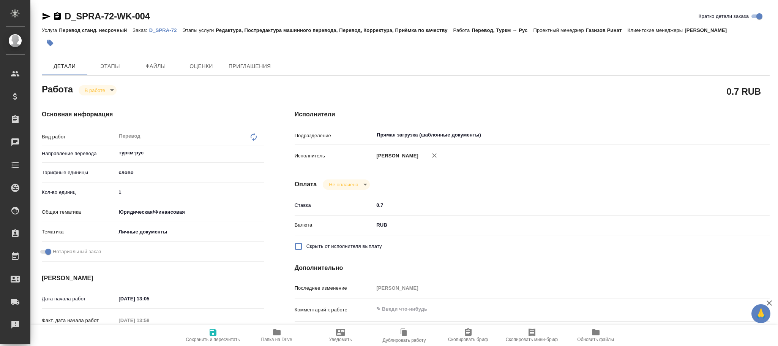
type textarea "x"
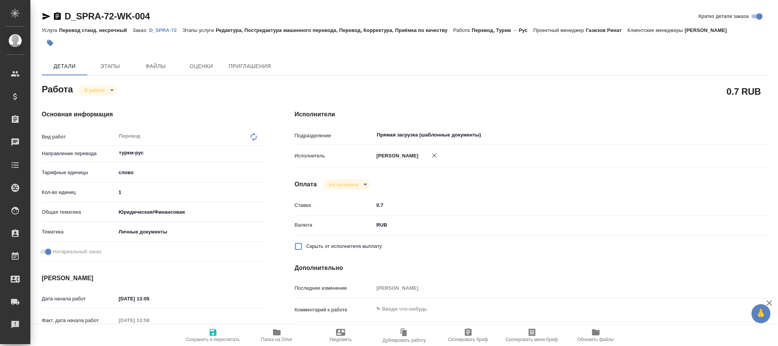
type textarea "x"
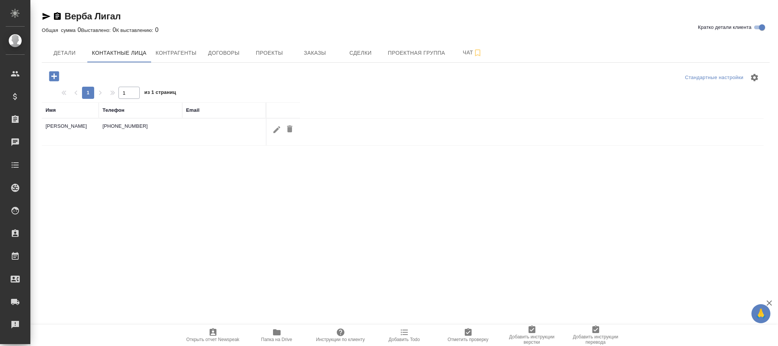
select select "RU"
click at [276, 132] on icon "button" at bounding box center [276, 129] width 7 height 7
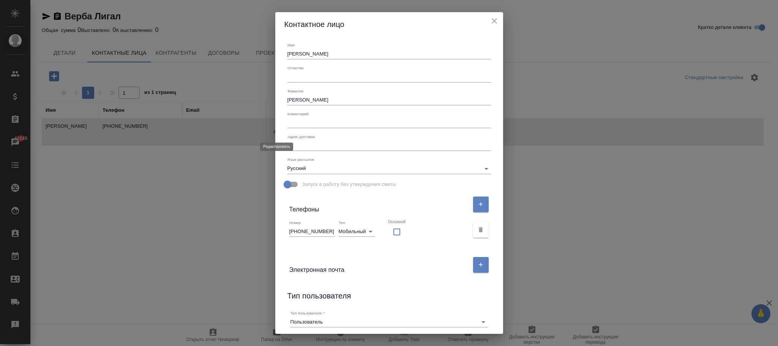
type input "[PERSON_NAME]"
type input "Попова"
type input "Пользователь"
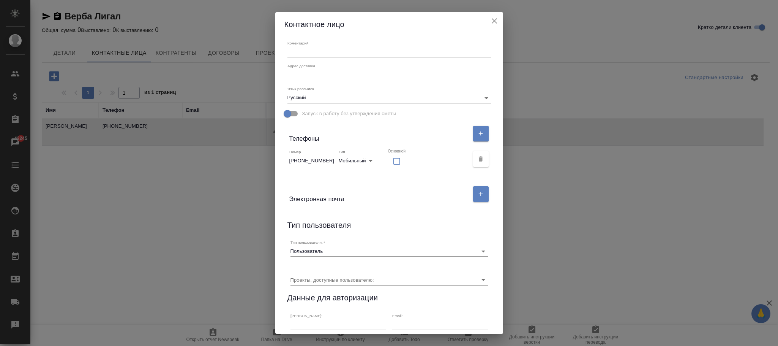
scroll to position [114, 0]
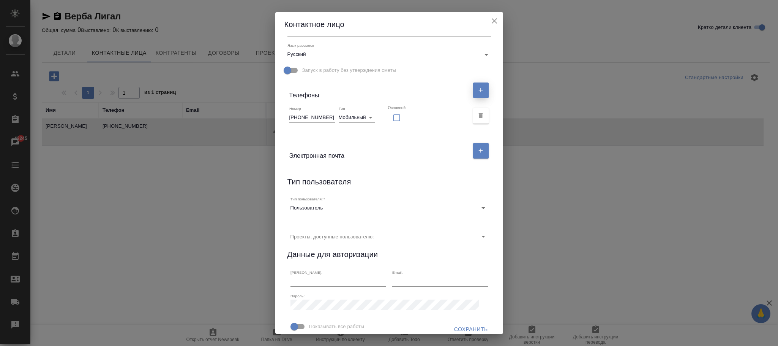
drag, startPoint x: 475, startPoint y: 93, endPoint x: 390, endPoint y: 128, distance: 92.0
click at [475, 93] on button "button" at bounding box center [481, 90] width 16 height 16
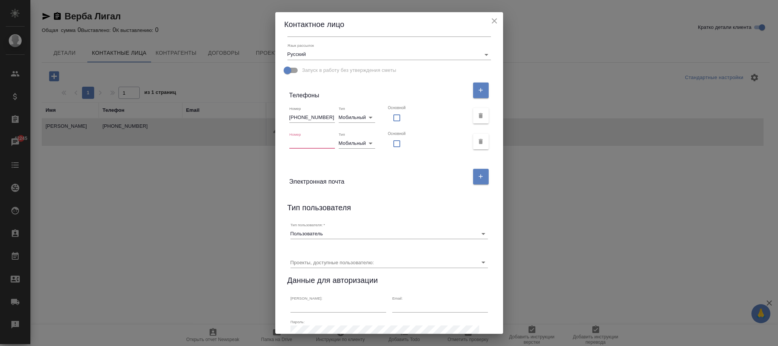
click at [314, 139] on input "text" at bounding box center [312, 143] width 46 height 11
paste input "+7 (495) 374-74-03"
type input "+7 (495) 374-74-03"
click at [359, 143] on body "🙏 .cls-1 fill:#fff; AWATERA Фокина Наталья n.fokina Клиенты Спецификации Заказы…" at bounding box center [389, 173] width 778 height 346
click at [358, 131] on li "Городской" at bounding box center [358, 131] width 40 height 12
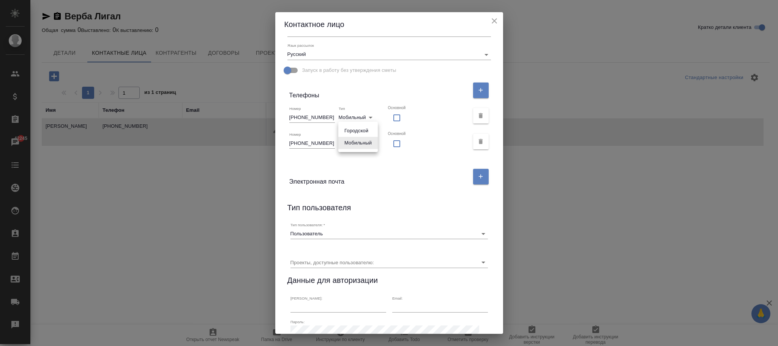
type input "phone"
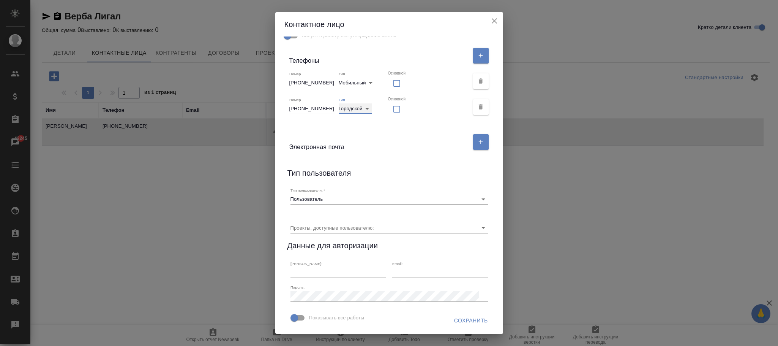
scroll to position [171, 0]
click at [471, 317] on span "Сохранить" at bounding box center [471, 320] width 34 height 9
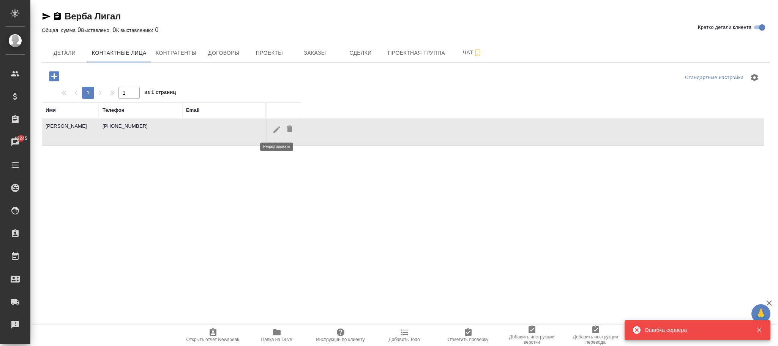
click at [274, 128] on icon "button" at bounding box center [276, 129] width 9 height 9
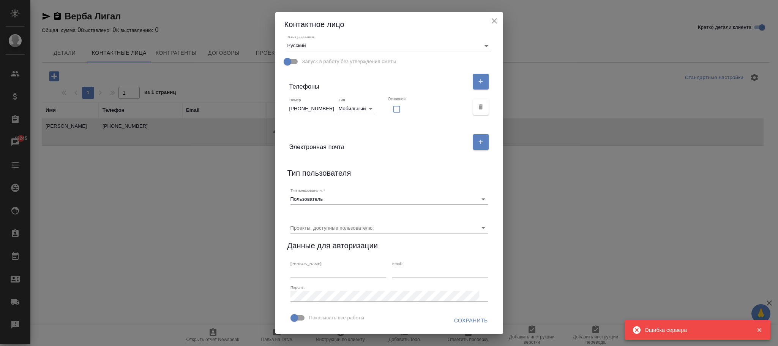
scroll to position [146, 0]
click at [494, 18] on icon "close" at bounding box center [494, 20] width 9 height 9
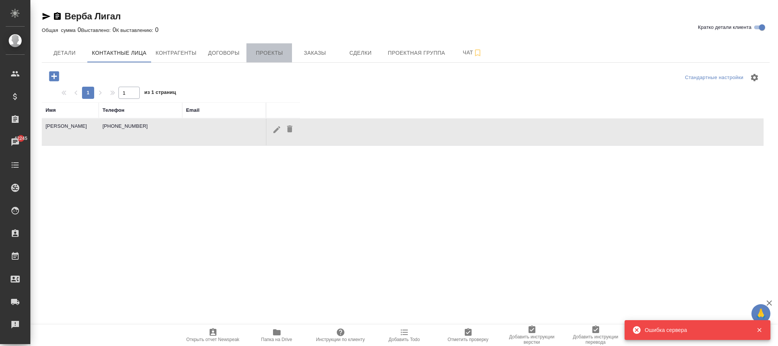
click at [268, 51] on span "Проекты" at bounding box center [269, 52] width 36 height 9
click at [319, 51] on span "Заказы" at bounding box center [315, 52] width 36 height 9
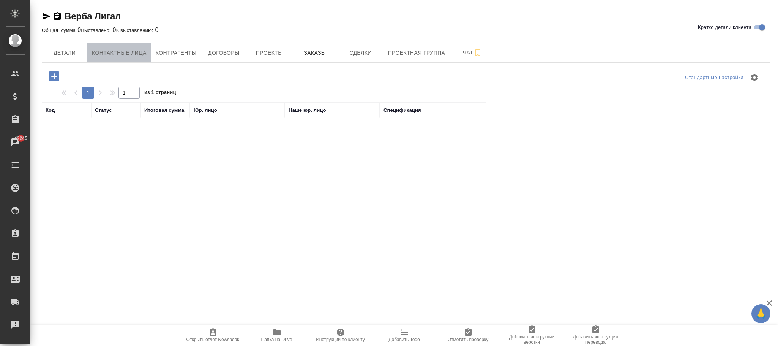
click at [145, 54] on span "Контактные лица" at bounding box center [119, 52] width 55 height 9
select select "RU"
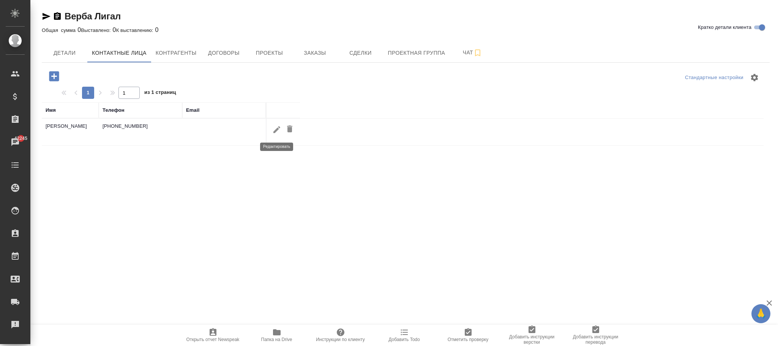
click at [278, 130] on icon "button" at bounding box center [276, 129] width 9 height 9
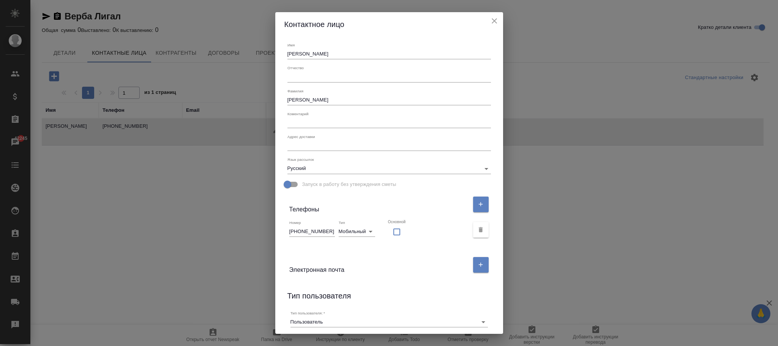
click at [493, 24] on icon "close" at bounding box center [494, 20] width 9 height 9
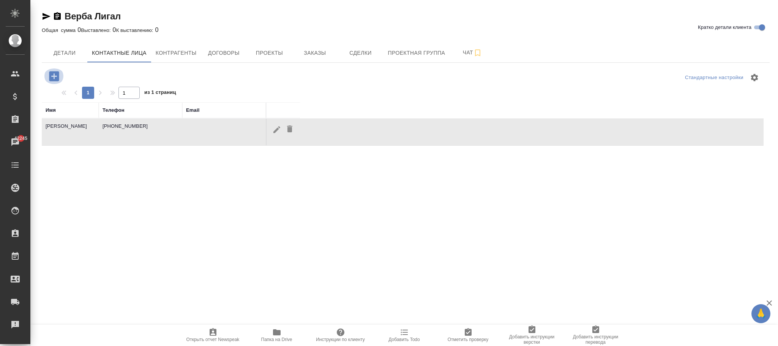
click at [54, 74] on icon "button" at bounding box center [53, 76] width 13 height 13
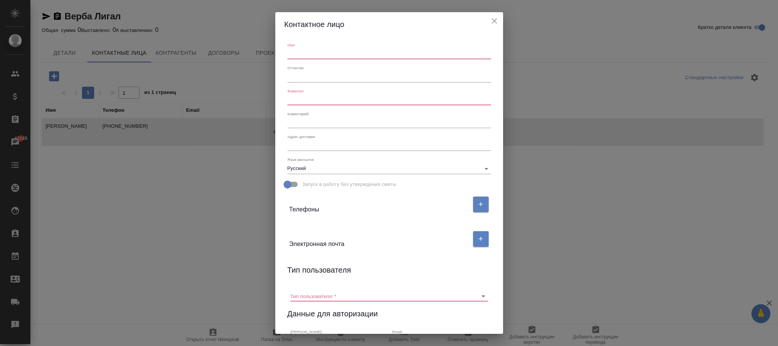
click at [326, 53] on input "text" at bounding box center [390, 54] width 204 height 11
type input "Ксения"
click at [363, 98] on input "text" at bounding box center [390, 100] width 204 height 11
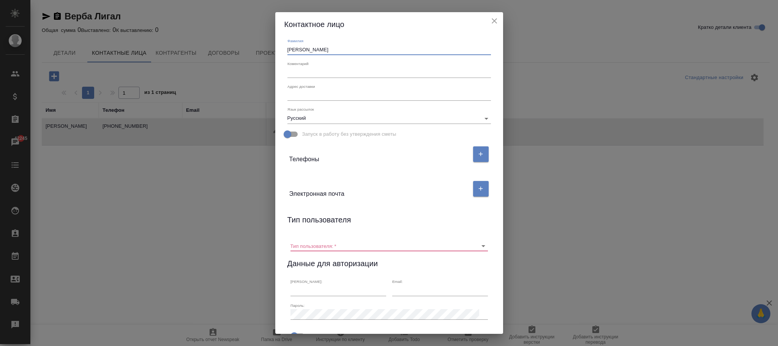
scroll to position [57, 0]
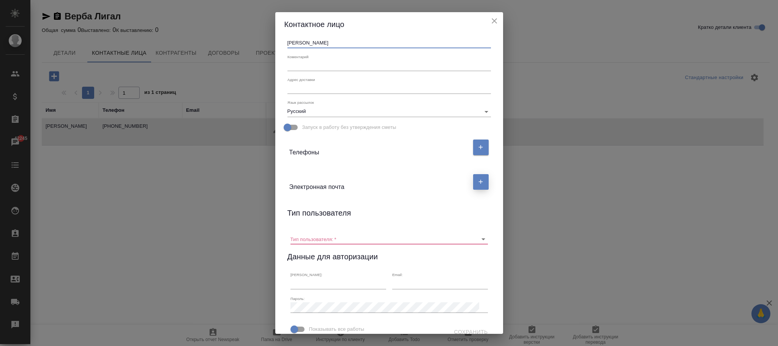
type input "Попова"
click at [479, 183] on icon "button" at bounding box center [481, 182] width 4 height 4
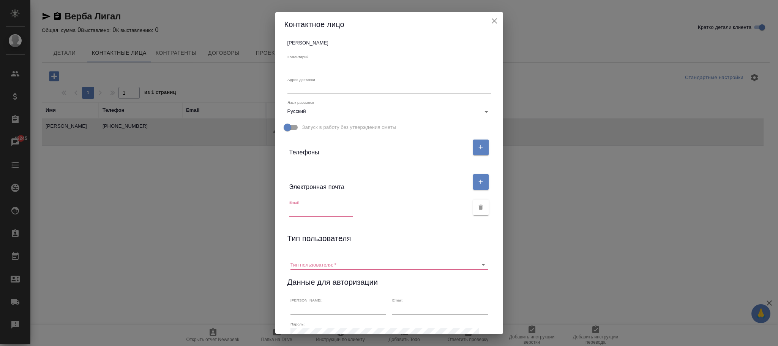
click at [309, 215] on input "text" at bounding box center [321, 211] width 64 height 11
paste input "kseniia.popova@verba.legal"
type input "kseniia.popova@verba.legal"
click at [396, 228] on div "Имя Ксения Отчество Фамилия Попова Коментарий x Адрес доставки x Язык рассылок …" at bounding box center [389, 184] width 228 height 297
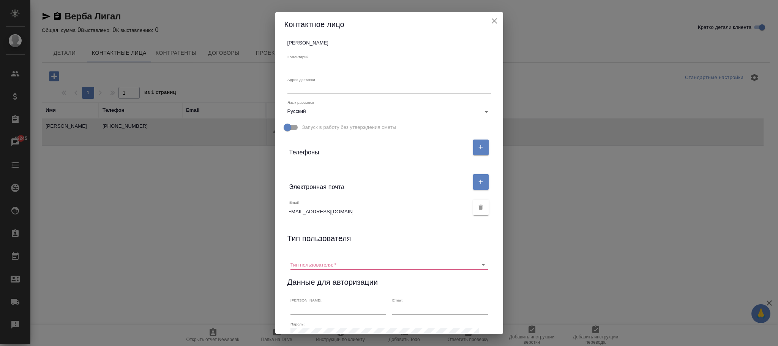
scroll to position [0, 0]
click at [474, 153] on button "button" at bounding box center [481, 147] width 16 height 16
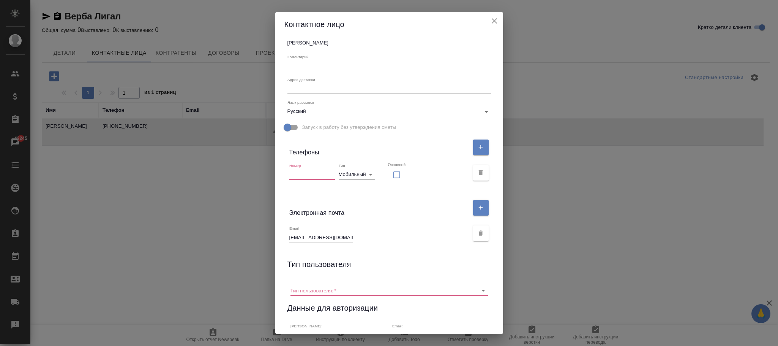
drag, startPoint x: 307, startPoint y: 179, endPoint x: 307, endPoint y: 175, distance: 4.6
click at [307, 177] on input "text" at bounding box center [312, 174] width 46 height 11
paste input "+7 (495) 374-74-03"
type input "+7 (495) 374-74-03"
click at [367, 171] on body "🙏 .cls-1 fill:#fff; AWATERA Фокина Наталья n.fokina Клиенты Спецификации Заказы…" at bounding box center [389, 173] width 778 height 346
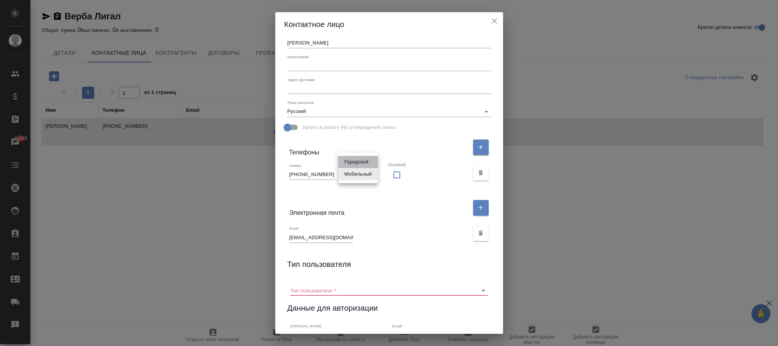
drag, startPoint x: 356, startPoint y: 160, endPoint x: 393, endPoint y: 169, distance: 39.1
click at [356, 160] on li "Городской" at bounding box center [358, 162] width 40 height 12
type input "phone"
click at [373, 289] on input "Тип пользователя:   *" at bounding box center [377, 290] width 173 height 10
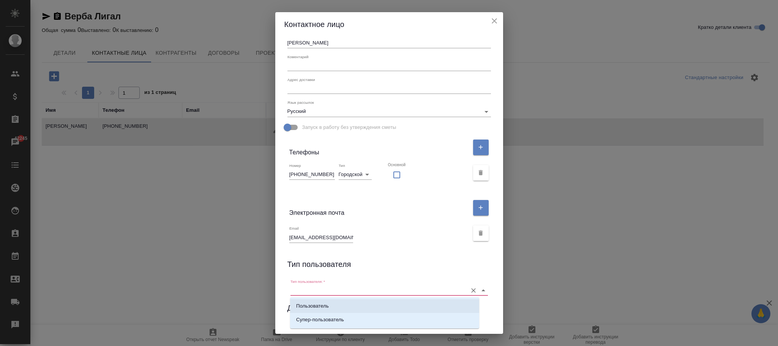
click at [337, 307] on li "Пользователь" at bounding box center [384, 306] width 189 height 14
type input "Пользователь"
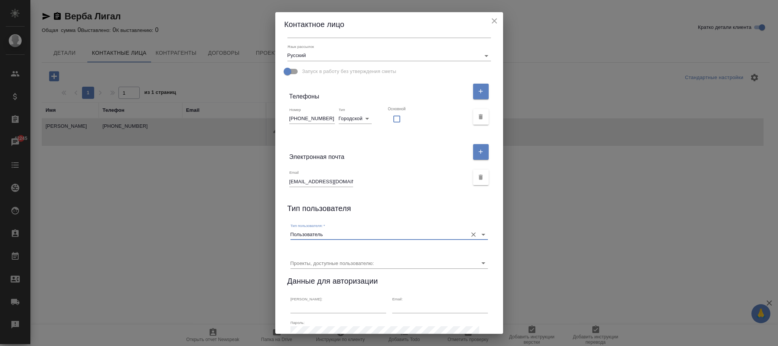
scroll to position [171, 0]
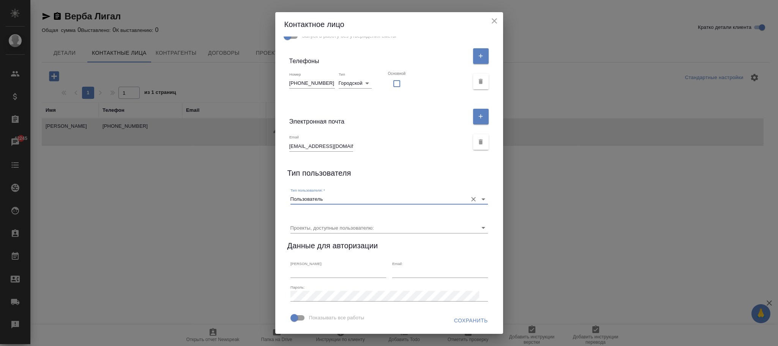
click at [467, 319] on span "Сохранить" at bounding box center [471, 320] width 34 height 9
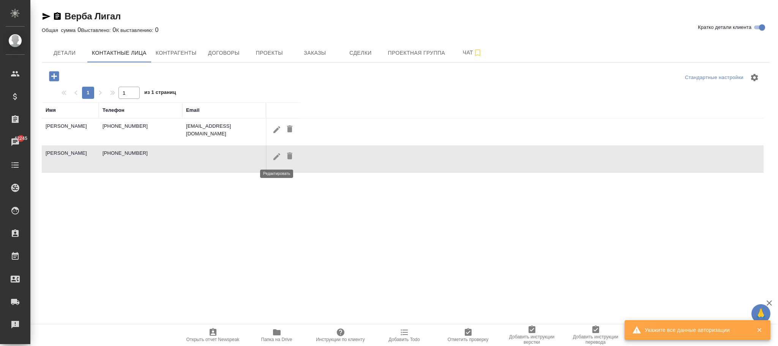
click at [275, 155] on icon "button" at bounding box center [276, 156] width 9 height 9
type input "+79854516045"
type input "mobile"
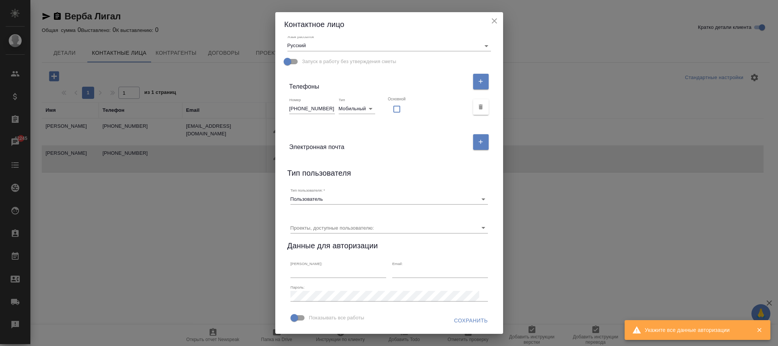
scroll to position [146, 0]
drag, startPoint x: 324, startPoint y: 82, endPoint x: 242, endPoint y: 82, distance: 82.0
click at [242, 82] on div "Контактное лицо Имя Ксения Отчество Фамилия Попова Коментарий x Адрес доставки …" at bounding box center [389, 173] width 778 height 346
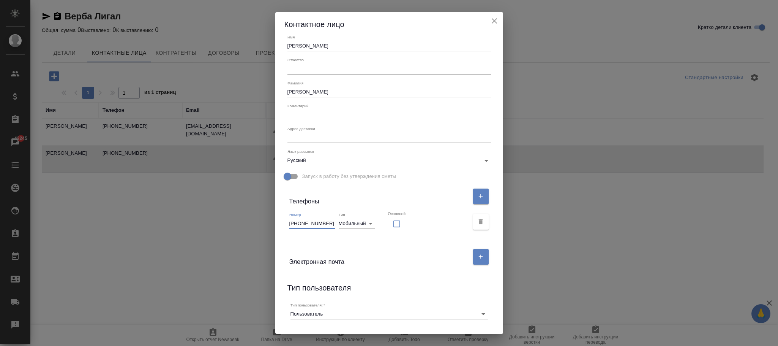
scroll to position [0, 0]
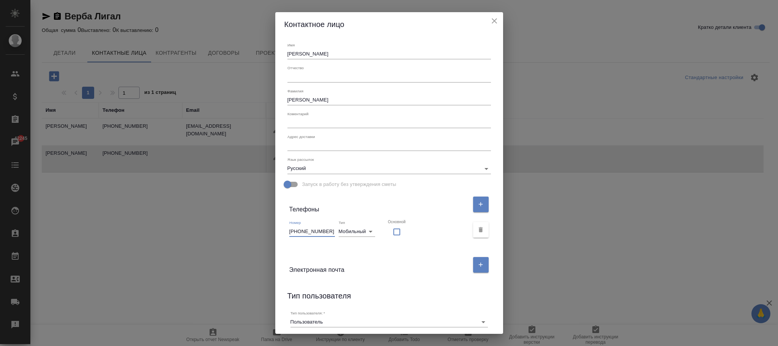
click at [495, 19] on icon "close" at bounding box center [494, 20] width 9 height 9
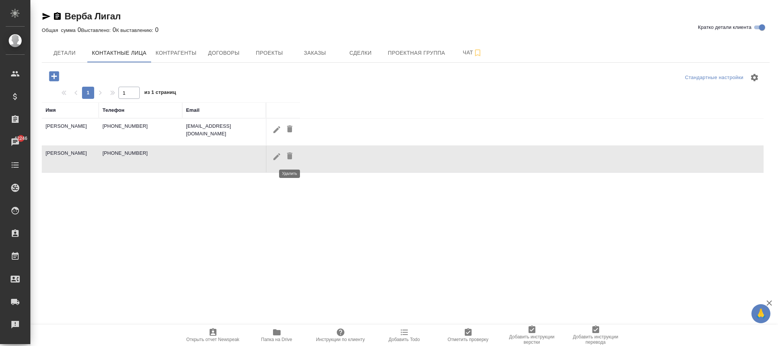
click at [291, 159] on icon "button" at bounding box center [289, 155] width 5 height 7
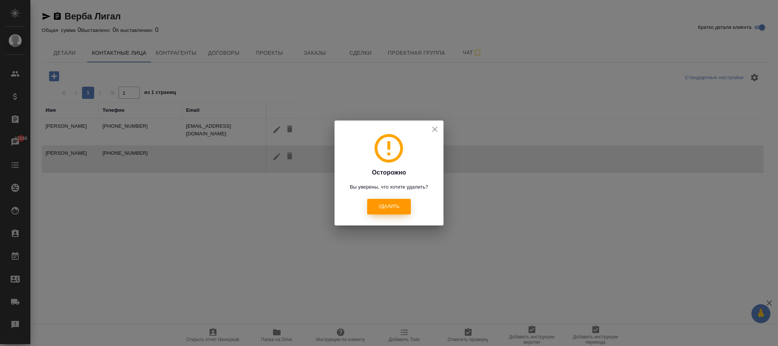
click at [399, 210] on button "Удалить" at bounding box center [389, 207] width 44 height 16
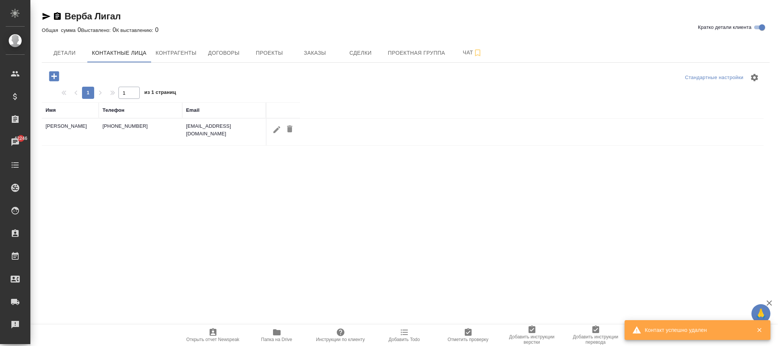
click at [272, 130] on icon "button" at bounding box center [276, 129] width 9 height 9
type input "+7 (495) 374-74-03"
type input "phone"
checkbox input "false"
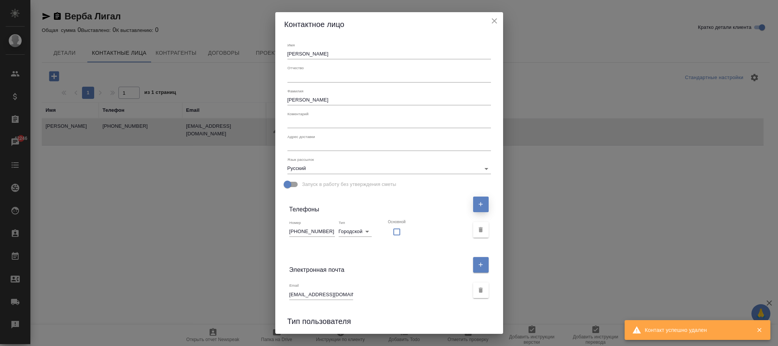
click at [477, 202] on icon "button" at bounding box center [480, 204] width 7 height 7
click at [319, 257] on input "text" at bounding box center [312, 257] width 46 height 11
paste input "+79854516045"
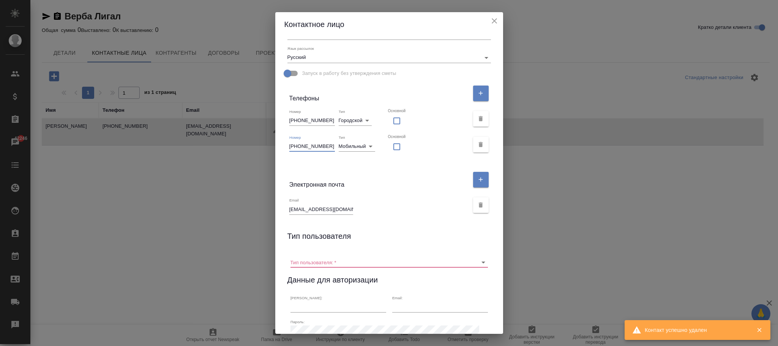
scroll to position [168, 0]
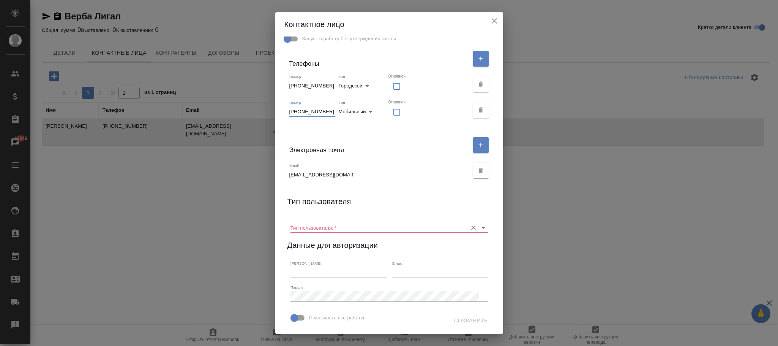
type input "+79854516045"
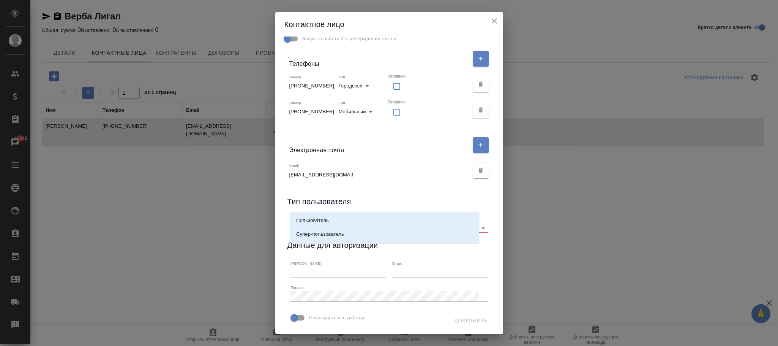
click at [342, 222] on input "Тип пользователя:   *" at bounding box center [377, 227] width 173 height 10
click at [319, 220] on p "Пользователь" at bounding box center [312, 220] width 33 height 8
type input "Пользователь"
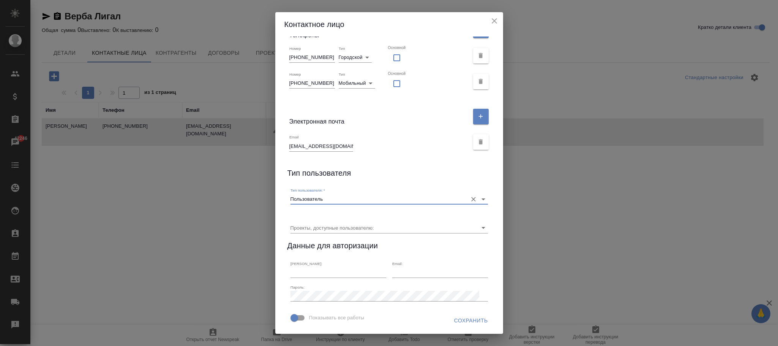
scroll to position [197, 0]
click at [473, 318] on span "Сохранить" at bounding box center [471, 320] width 34 height 9
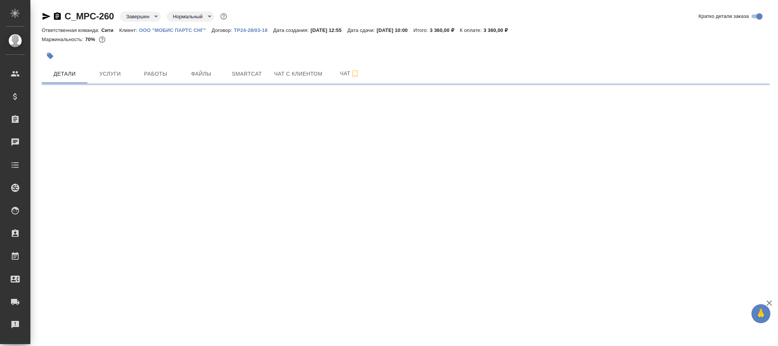
select select "RU"
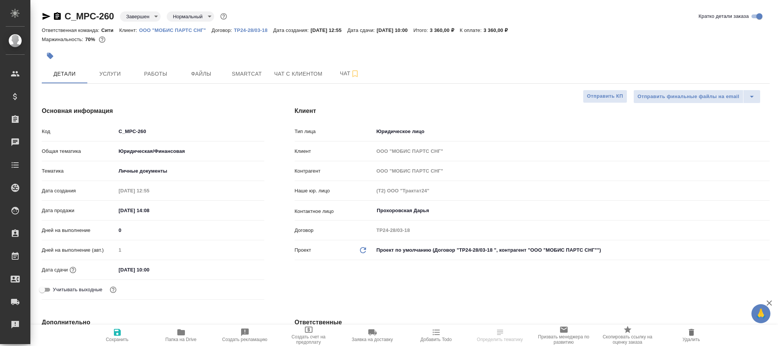
type textarea "x"
click at [361, 250] on icon "Обновить данные" at bounding box center [363, 249] width 9 height 9
type textarea "x"
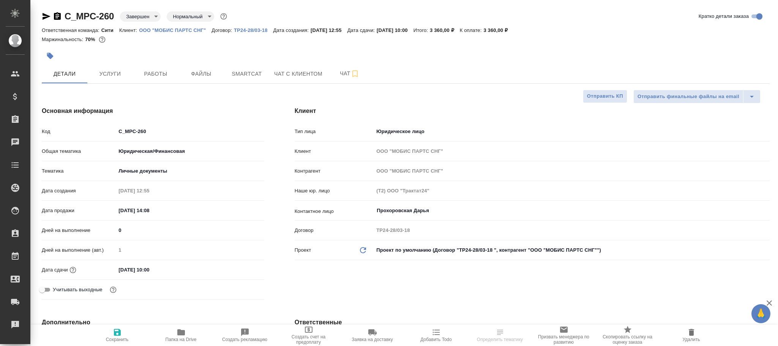
type textarea "x"
click at [361, 250] on icon "Обновить данные" at bounding box center [363, 249] width 9 height 9
type input "(МБ) ООО "Монблан""
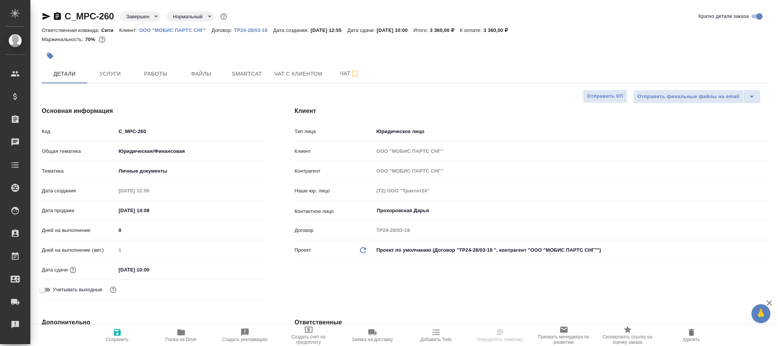
type textarea "x"
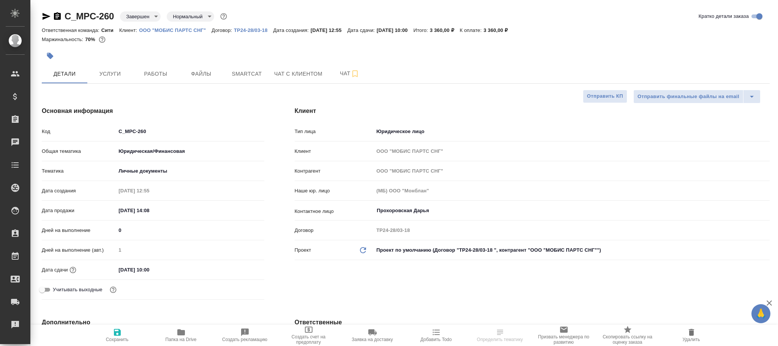
type textarea "x"
click at [113, 335] on icon "button" at bounding box center [117, 331] width 9 height 9
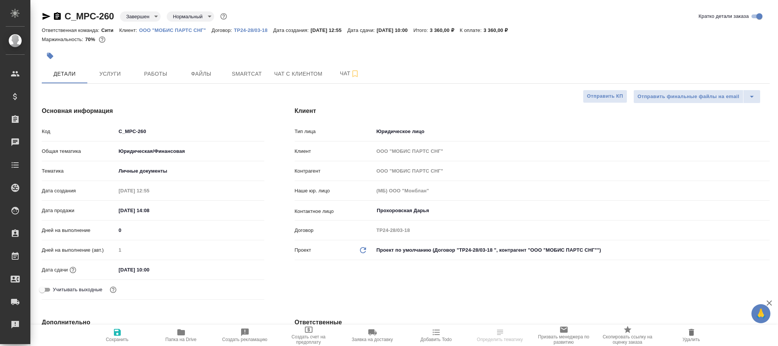
type textarea "x"
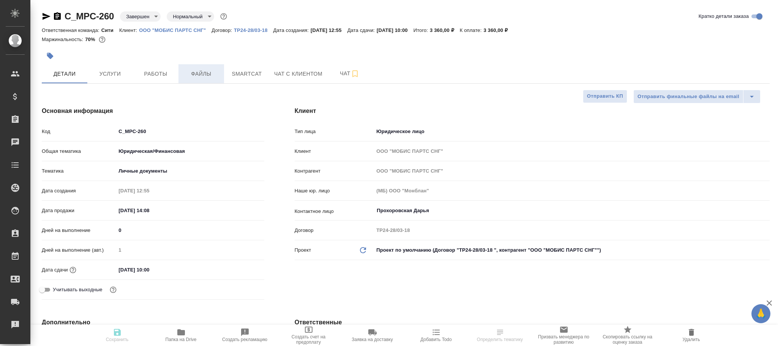
type textarea "x"
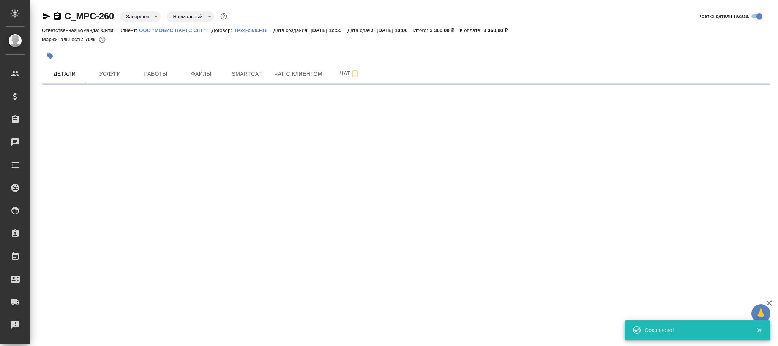
select select "RU"
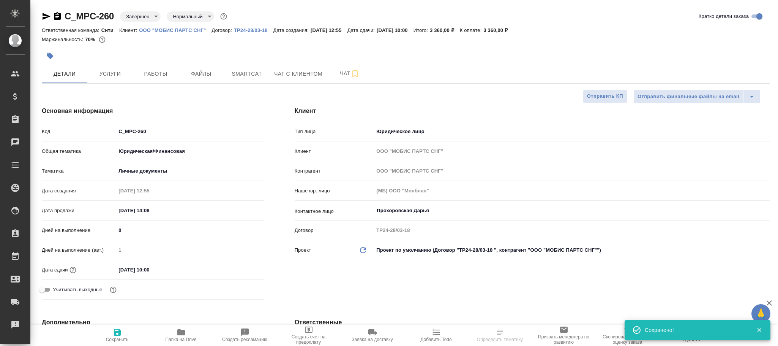
type textarea "x"
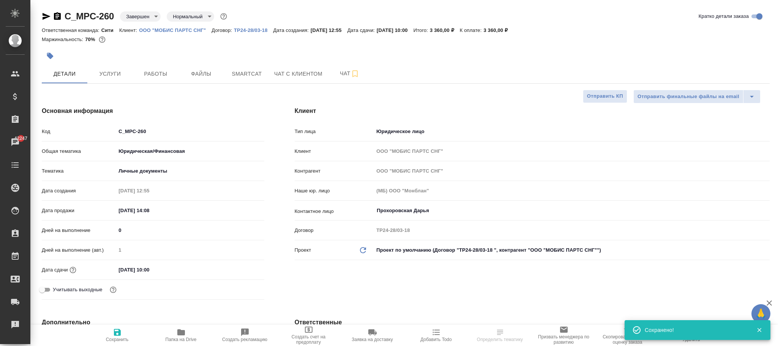
type textarea "x"
select select "RU"
type textarea "x"
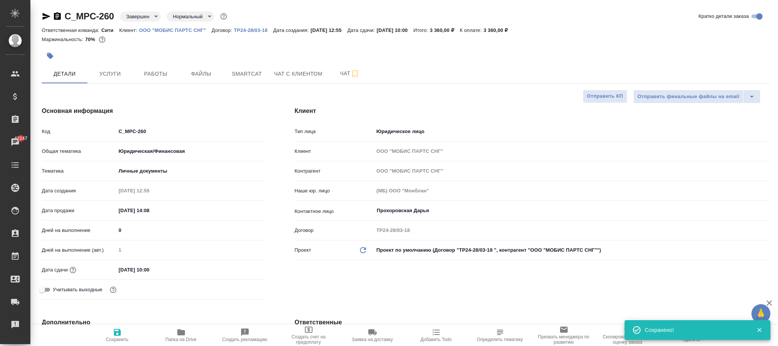
type textarea "x"
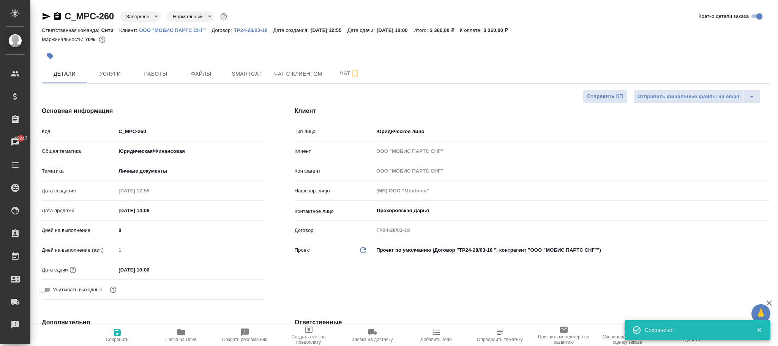
type textarea "x"
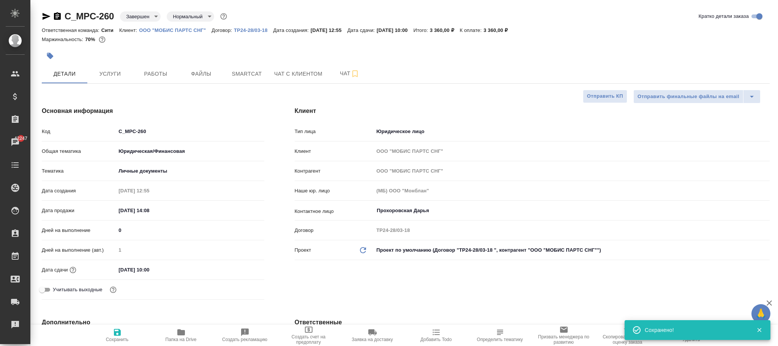
type textarea "x"
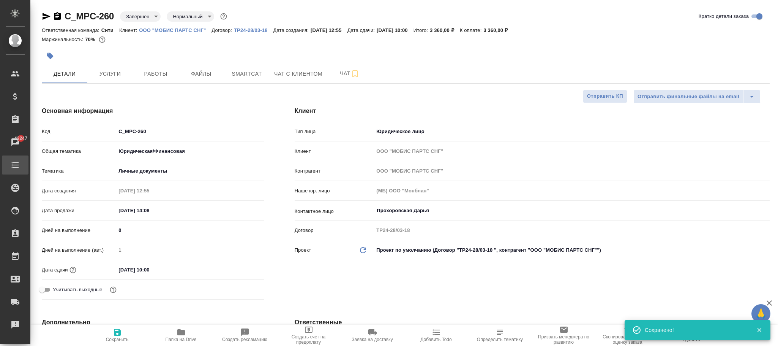
type textarea "x"
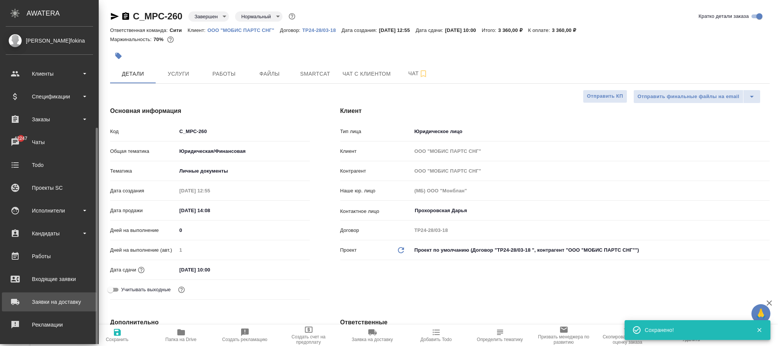
scroll to position [92, 0]
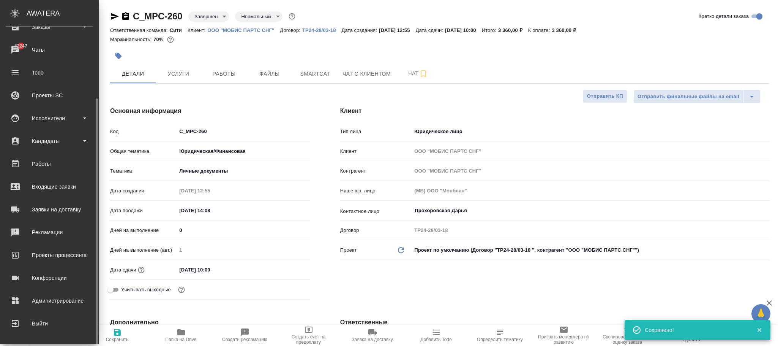
click at [65, 296] on div "Администрирование" at bounding box center [49, 300] width 87 height 11
type textarea "x"
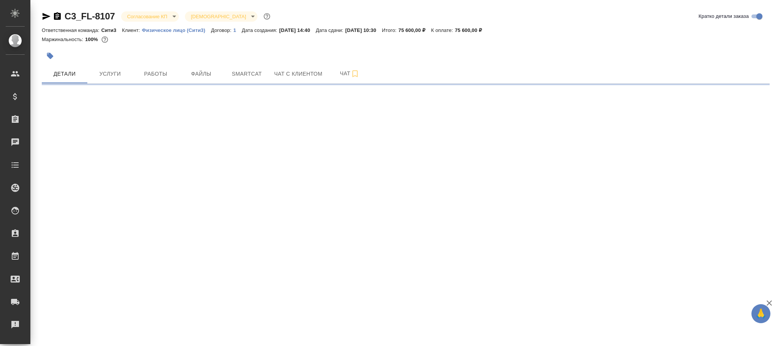
select select "RU"
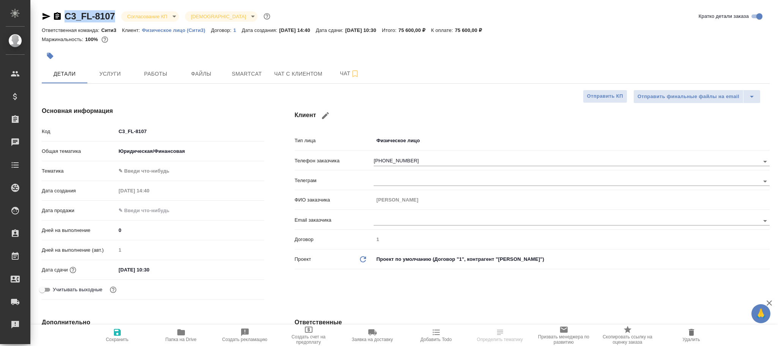
drag, startPoint x: 73, startPoint y: 5, endPoint x: 89, endPoint y: 15, distance: 19.3
type textarea "x"
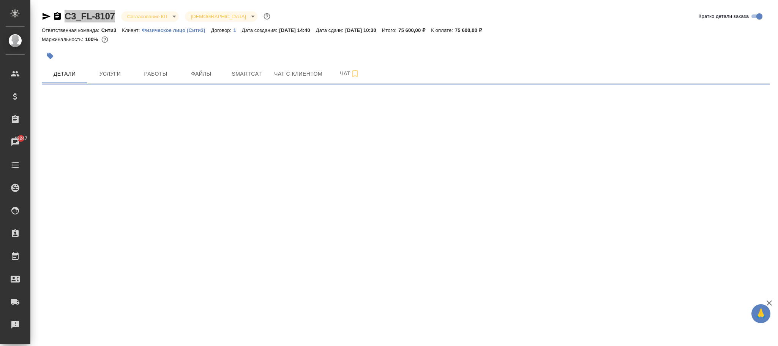
select select "RU"
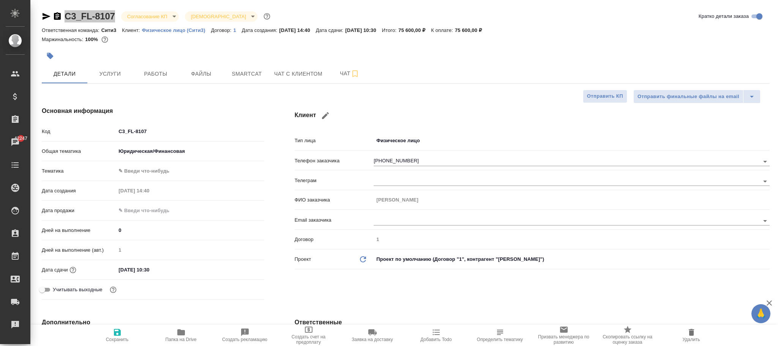
type textarea "x"
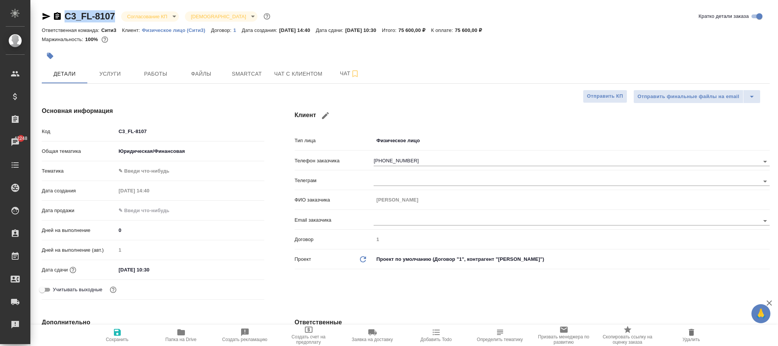
type textarea "x"
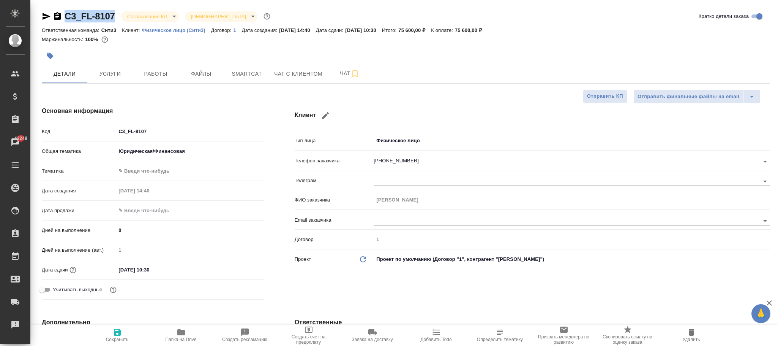
type textarea "x"
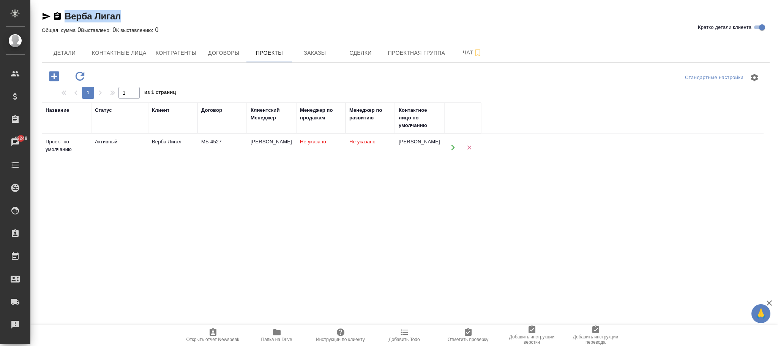
drag, startPoint x: 107, startPoint y: 14, endPoint x: 62, endPoint y: 8, distance: 45.6
click at [62, 8] on div "Верба Лигал Кратко детали клиента Общая сумма 0 Выставлено: 0 К выставлению: 0 …" at bounding box center [406, 211] width 736 height 422
copy link "Верба Лигал"
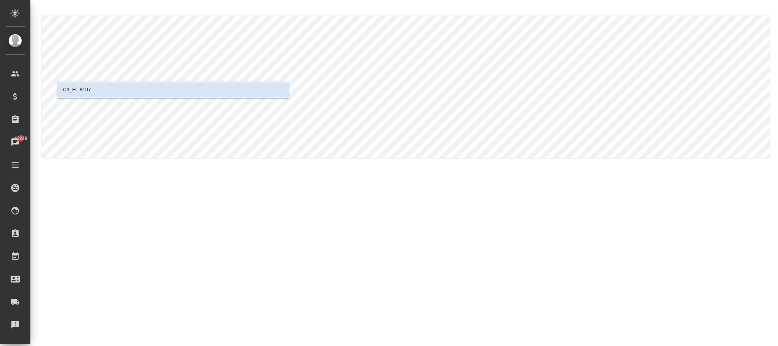
click at [125, 89] on li "C3_FL-8107" at bounding box center [173, 90] width 232 height 14
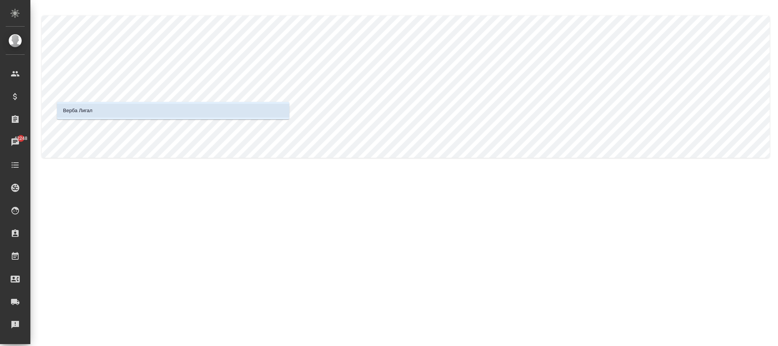
click at [135, 114] on li "Верба Лигал" at bounding box center [173, 111] width 232 height 14
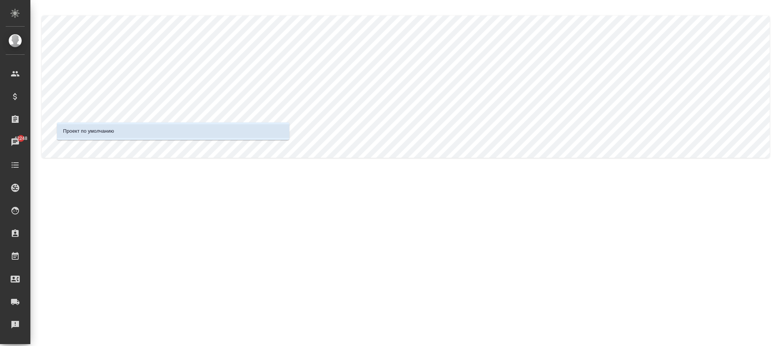
click at [137, 128] on li "Проект по умолчанию" at bounding box center [173, 131] width 232 height 14
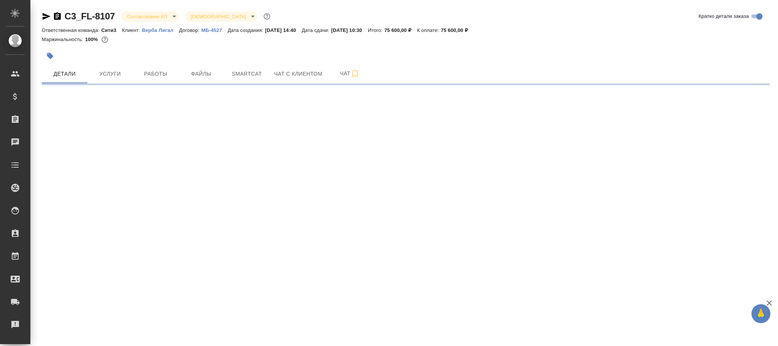
select select "RU"
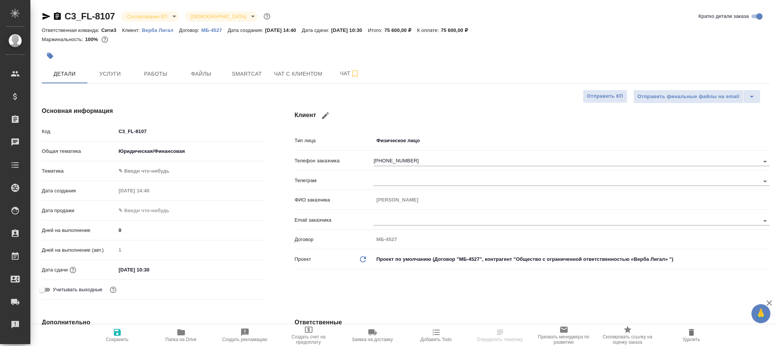
type textarea "x"
click at [415, 145] on body "🙏 .cls-1 fill:#fff; AWATERA Фокина Наталья n.fokina Клиенты Спецификации Заказы…" at bounding box center [389, 173] width 778 height 346
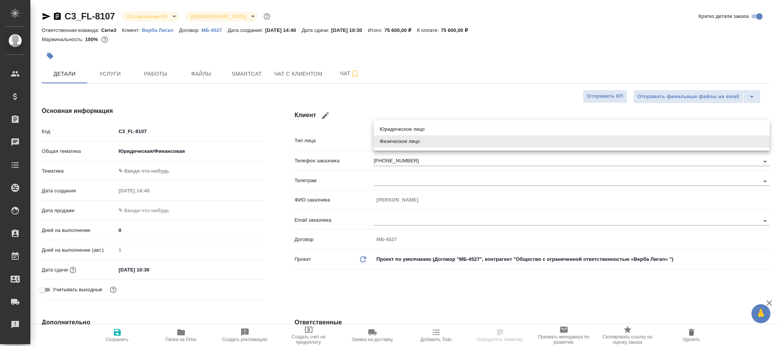
click at [411, 129] on li "Юридическое лицо" at bounding box center [572, 129] width 396 height 12
type input "company"
type textarea "x"
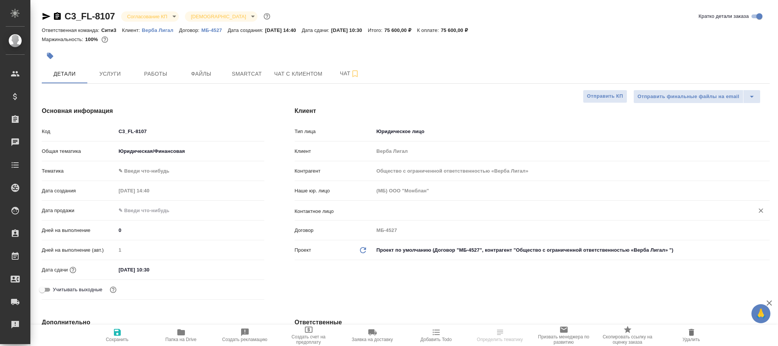
click at [399, 211] on input "text" at bounding box center [559, 210] width 366 height 9
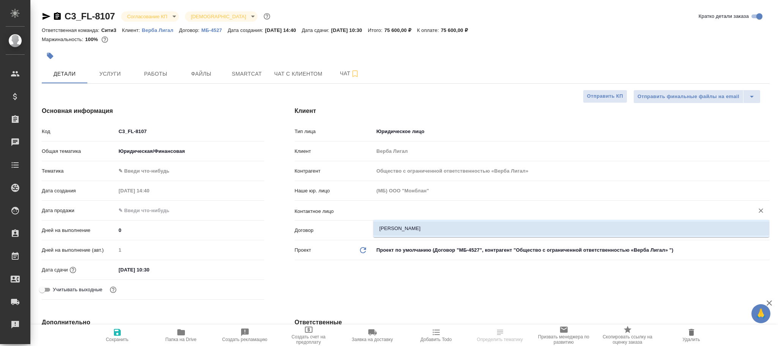
click at [395, 231] on li "[PERSON_NAME]" at bounding box center [571, 228] width 396 height 14
type textarea "x"
type input "[PERSON_NAME]"
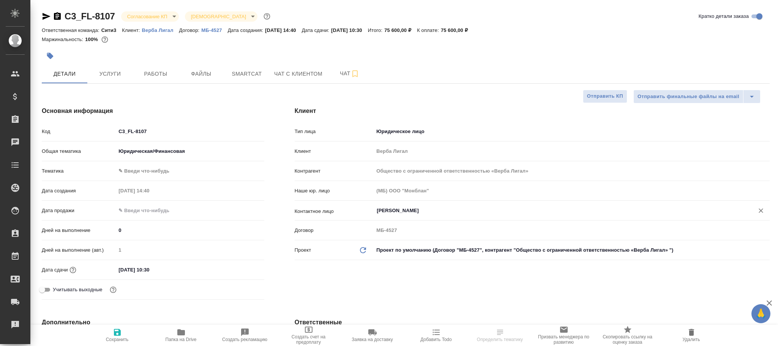
click at [114, 332] on icon "button" at bounding box center [117, 332] width 7 height 7
type textarea "x"
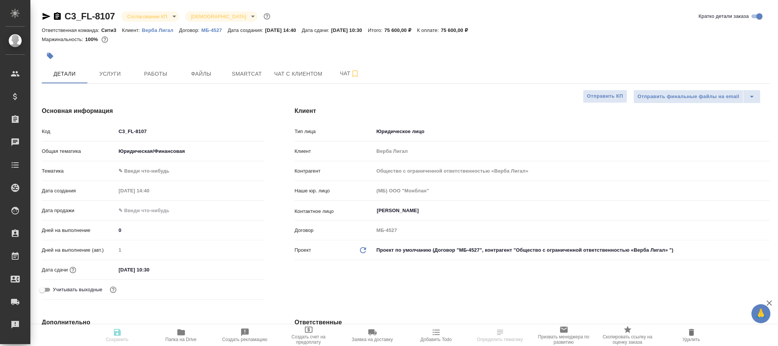
type textarea "x"
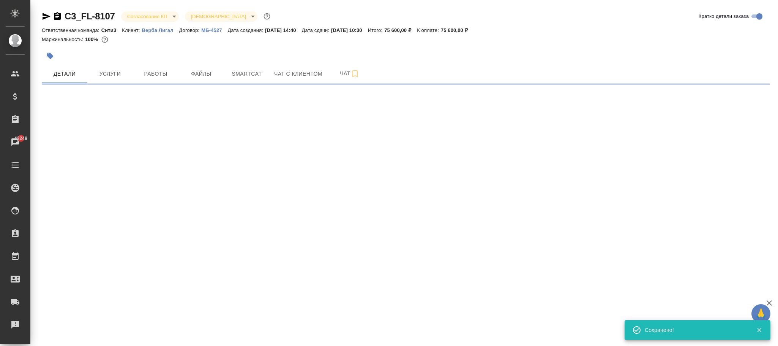
select select "RU"
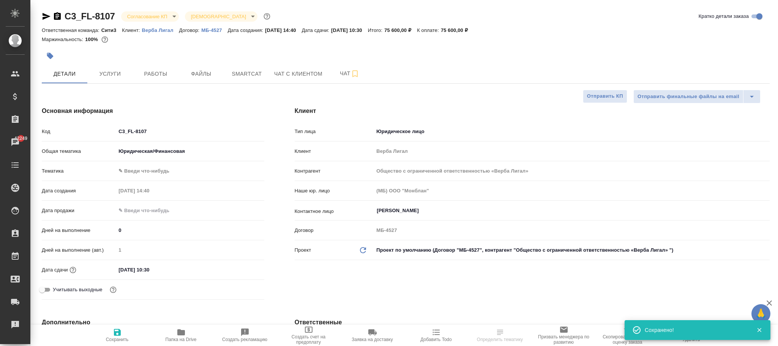
type textarea "x"
click at [106, 73] on span "Услуги" at bounding box center [110, 73] width 36 height 9
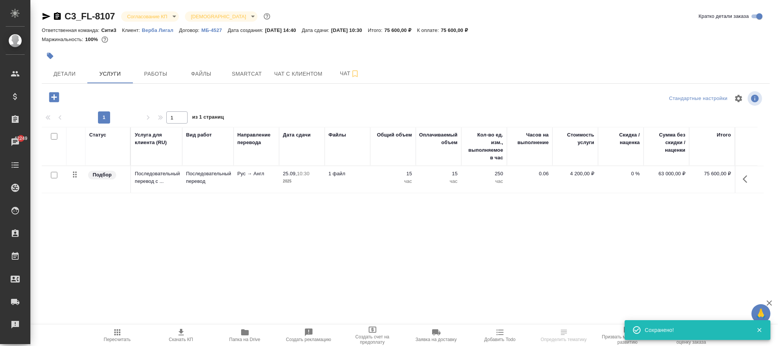
drag, startPoint x: 117, startPoint y: 333, endPoint x: 194, endPoint y: 325, distance: 77.5
click span "Пересчитать"
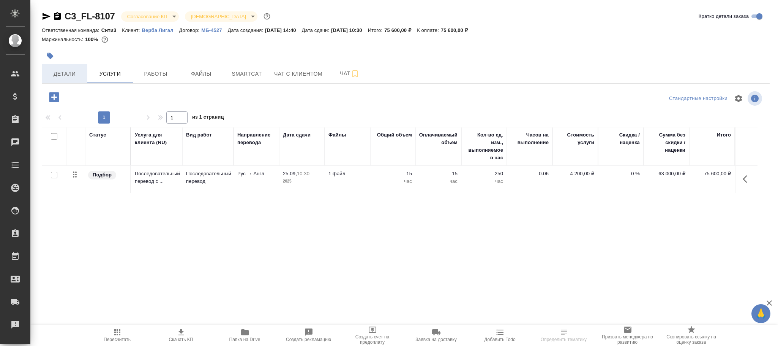
click at [68, 77] on span "Детали" at bounding box center [64, 73] width 36 height 9
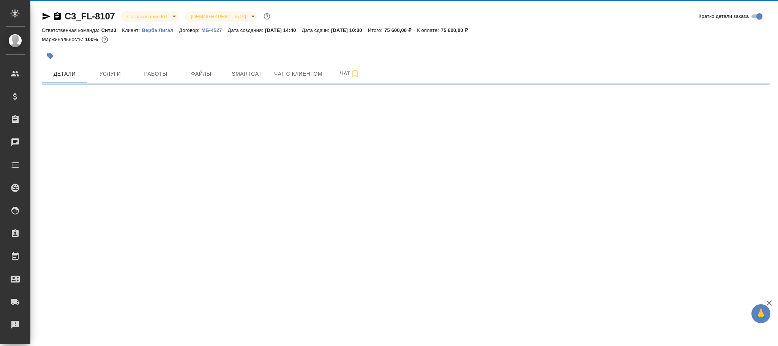
select select "RU"
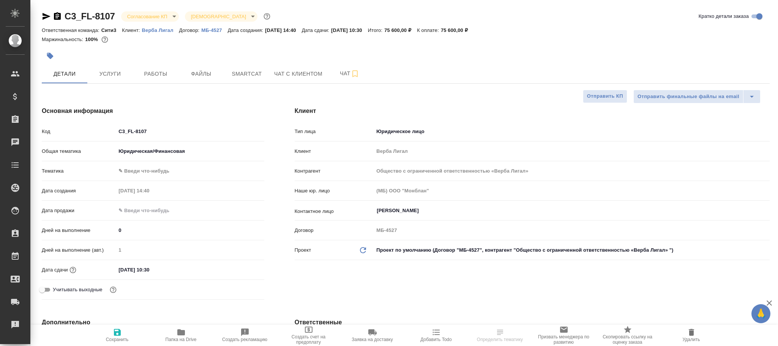
type textarea "x"
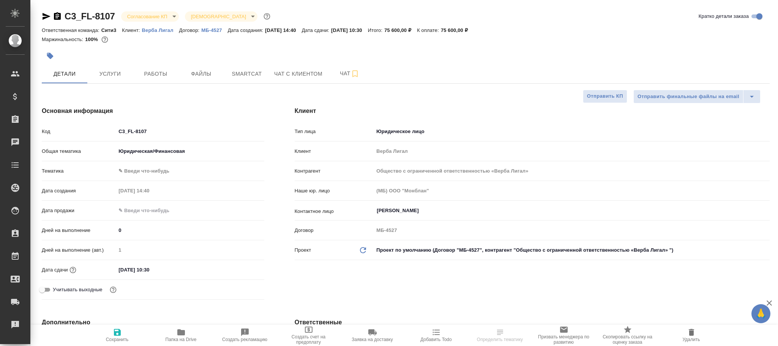
type textarea "x"
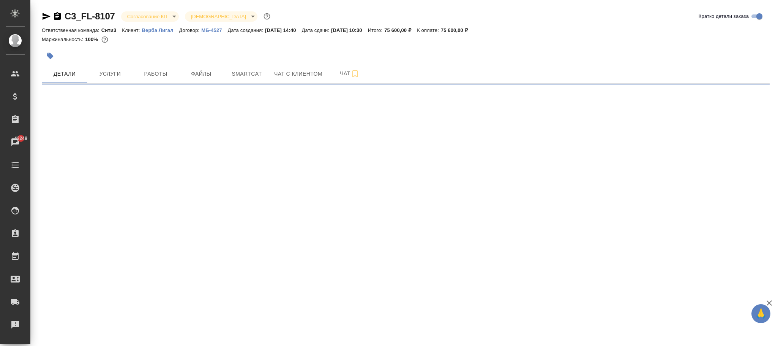
select select "RU"
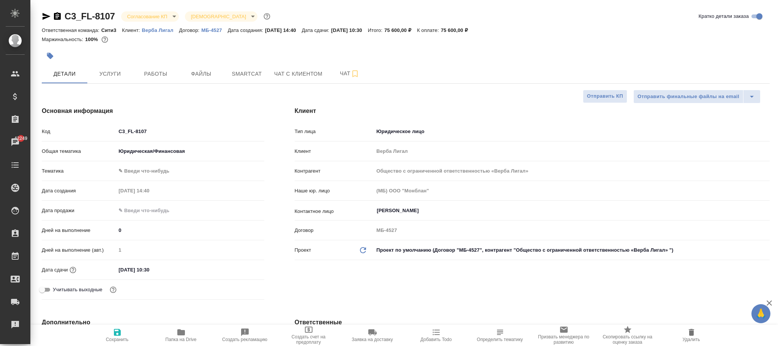
type textarea "x"
